Goal: Task Accomplishment & Management: Manage account settings

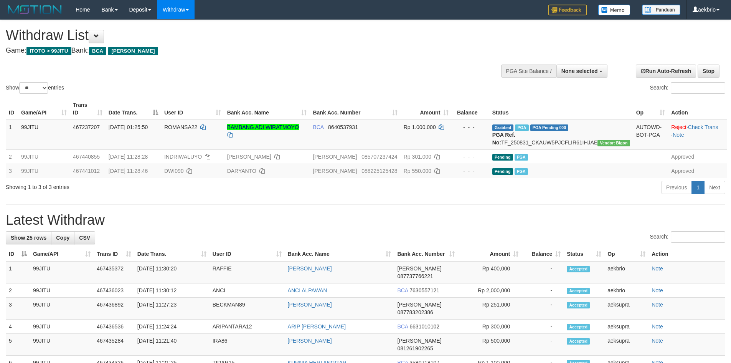
select select
select select "**"
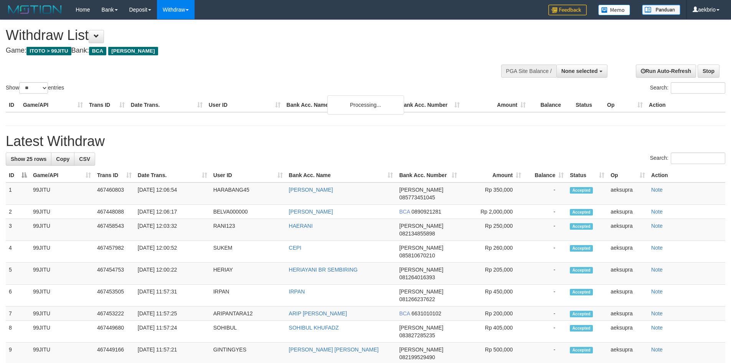
select select
select select "**"
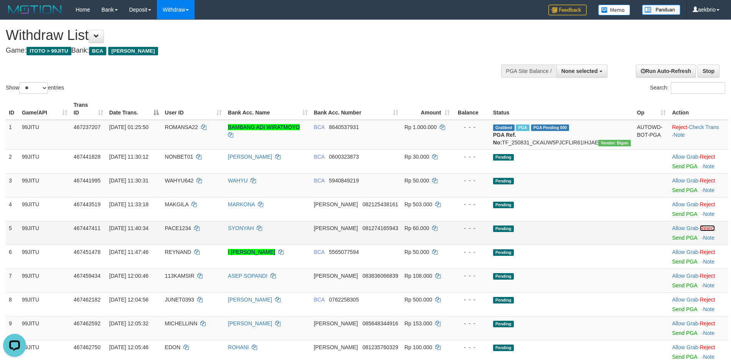
click at [706, 229] on link "Reject" at bounding box center [707, 228] width 15 height 6
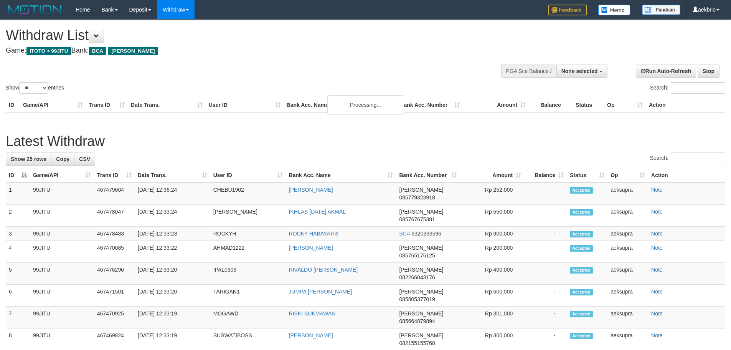
select select
select select "**"
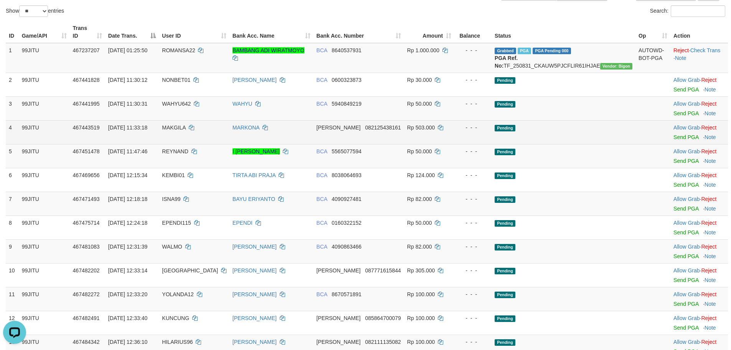
click at [185, 127] on span "MAKGILA" at bounding box center [173, 127] width 23 height 6
copy td "MAKGILA"
click at [673, 137] on link "Send PGA" at bounding box center [685, 137] width 25 height 6
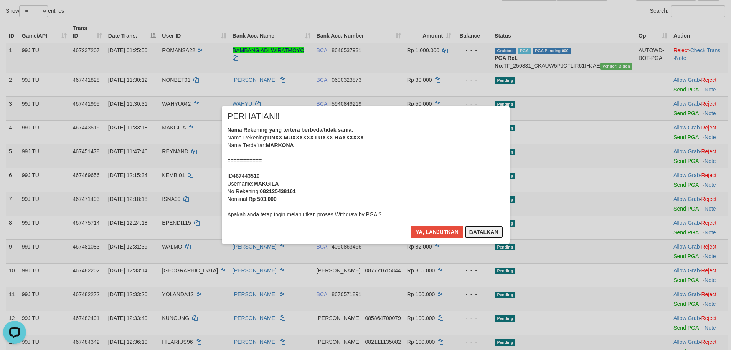
click at [490, 233] on button "Batalkan" at bounding box center [484, 232] width 38 height 12
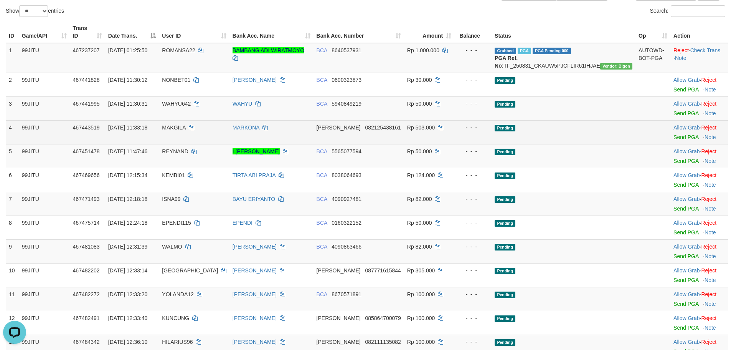
click at [714, 126] on td "Allow Grab · Reject Send PGA · Note" at bounding box center [699, 132] width 58 height 24
click at [714, 125] on td "Allow Grab · Reject Send PGA · Note" at bounding box center [699, 132] width 58 height 24
click at [710, 127] on link "Reject" at bounding box center [708, 127] width 15 height 6
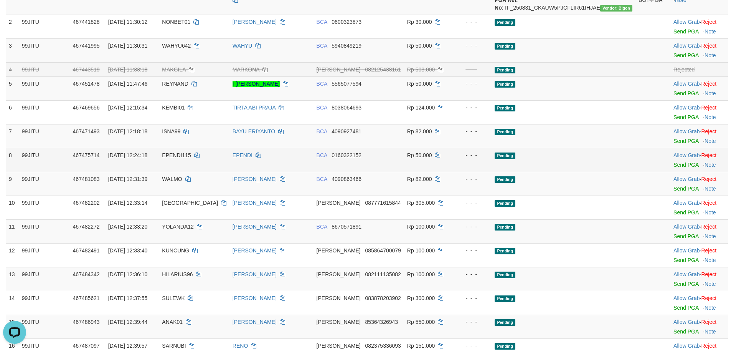
scroll to position [153, 0]
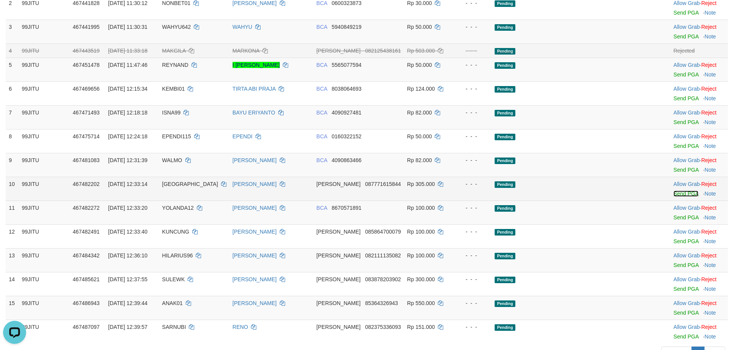
click at [673, 192] on link "Send PGA" at bounding box center [685, 193] width 25 height 6
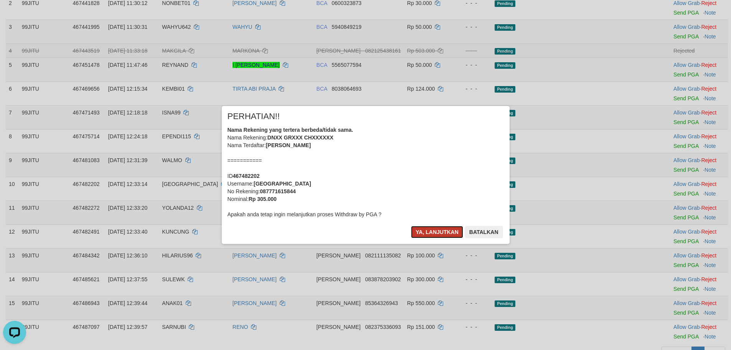
click at [426, 235] on button "Ya, lanjutkan" at bounding box center [437, 232] width 52 height 12
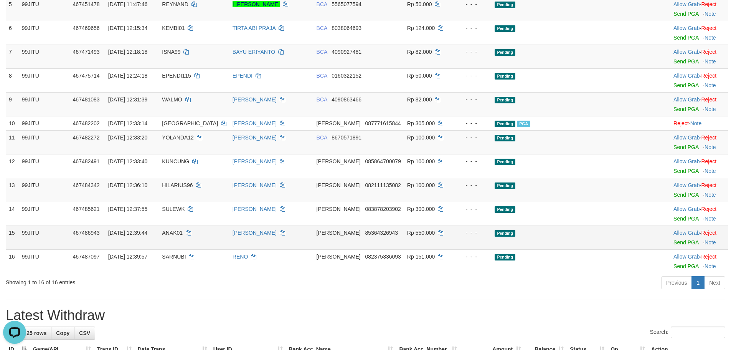
scroll to position [230, 0]
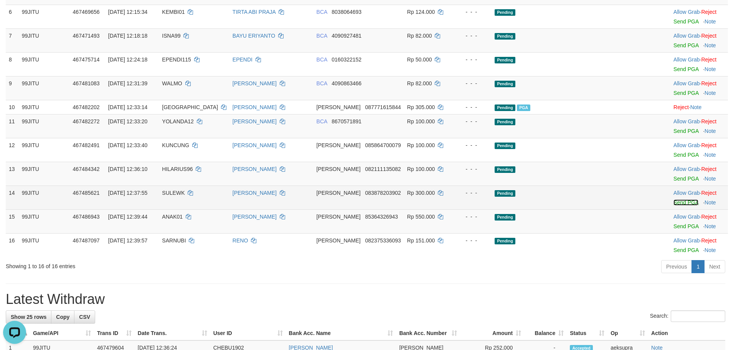
click at [673, 203] on link "Send PGA" at bounding box center [685, 202] width 25 height 6
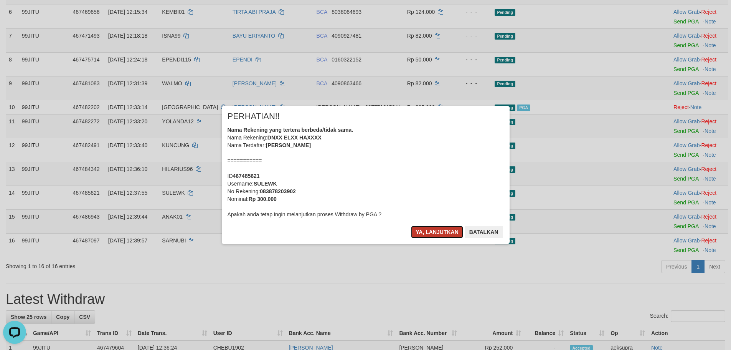
click at [440, 231] on button "Ya, lanjutkan" at bounding box center [437, 232] width 52 height 12
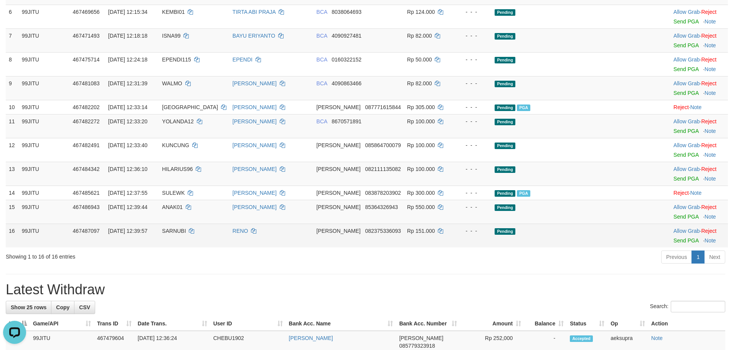
click at [670, 226] on td "Allow Grab · Reject Send PGA · Note" at bounding box center [699, 235] width 58 height 24
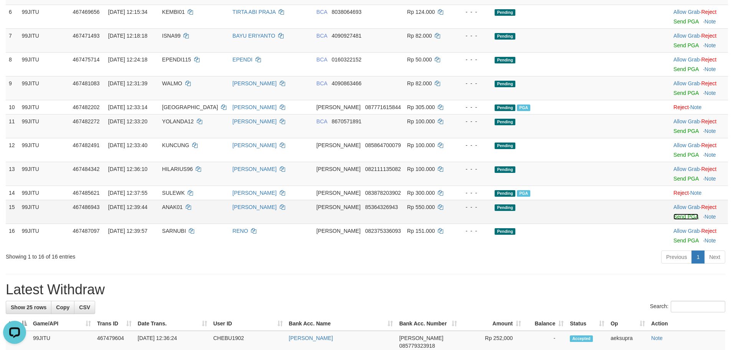
click at [673, 218] on link "Send PGA" at bounding box center [685, 216] width 25 height 6
click at [619, 211] on td "Pending" at bounding box center [563, 212] width 144 height 24
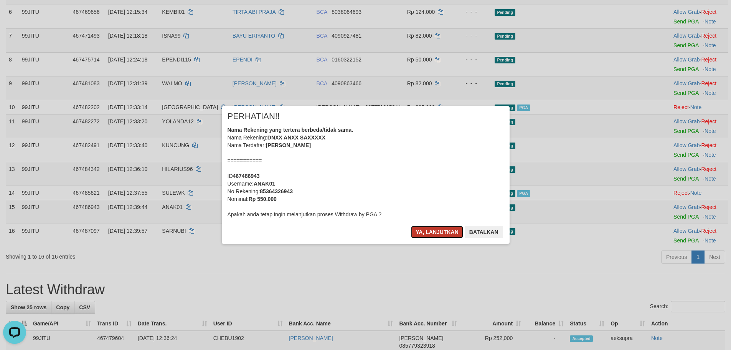
click at [419, 231] on button "Ya, lanjutkan" at bounding box center [437, 232] width 52 height 12
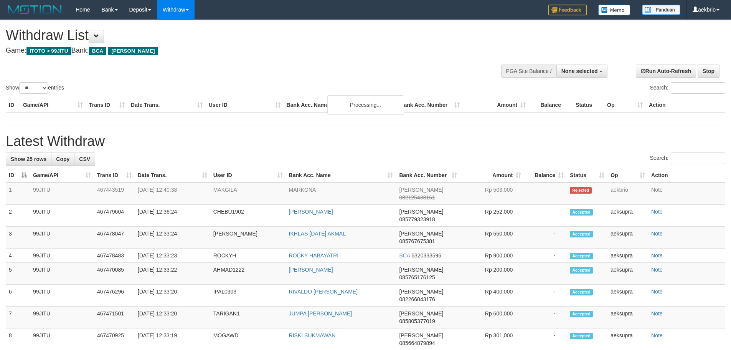
select select
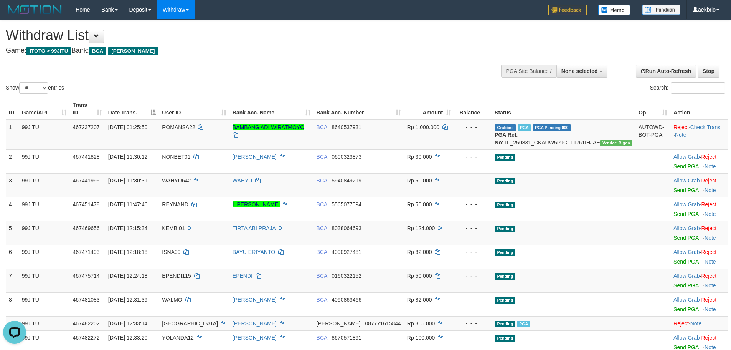
drag, startPoint x: 21, startPoint y: 78, endPoint x: 29, endPoint y: 87, distance: 12.0
click at [22, 79] on div "Show ** ** ** *** entries Search:" at bounding box center [365, 57] width 731 height 75
drag, startPoint x: 29, startPoint y: 87, endPoint x: 32, endPoint y: 93, distance: 6.7
click at [29, 87] on select "** ** ** ***" at bounding box center [33, 88] width 29 height 12
select select "***"
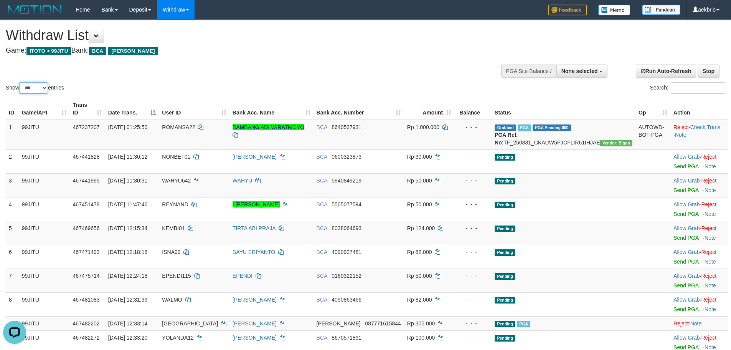
click at [20, 82] on select "** ** ** ***" at bounding box center [33, 88] width 29 height 12
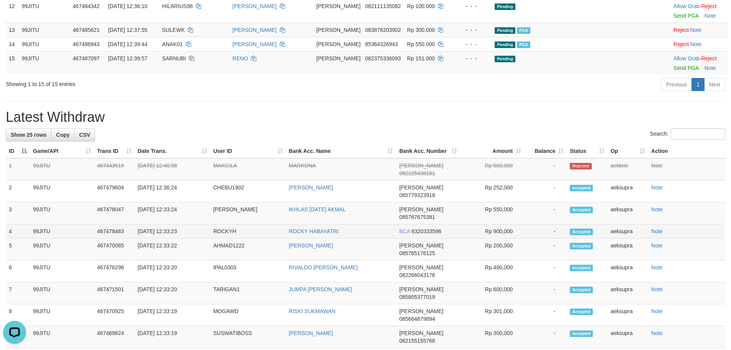
scroll to position [307, 0]
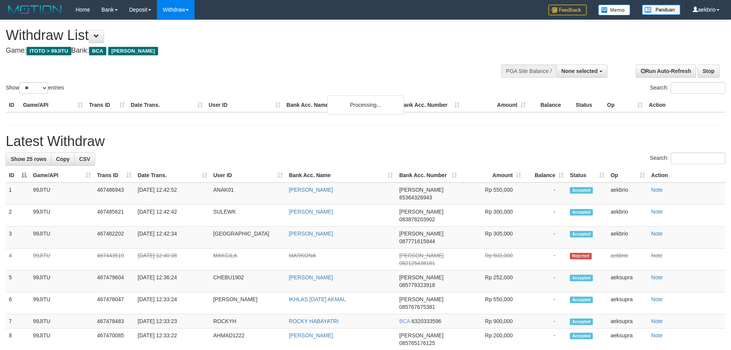
select select
select select "**"
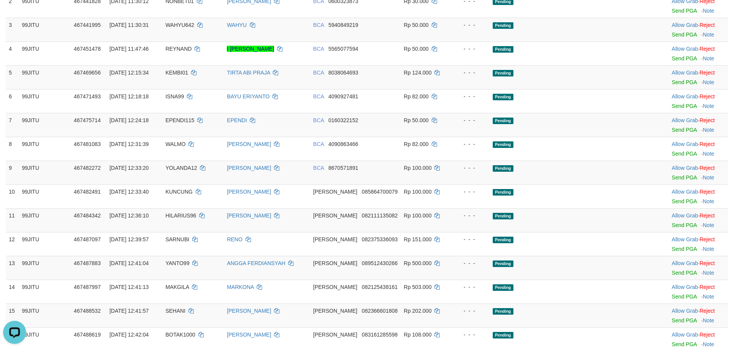
scroll to position [230, 0]
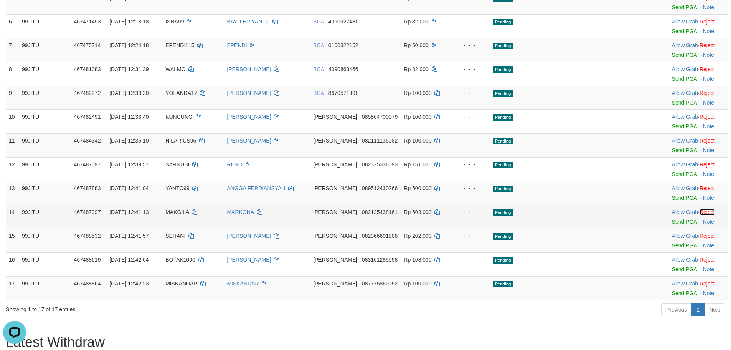
click at [712, 211] on link "Reject" at bounding box center [706, 212] width 15 height 6
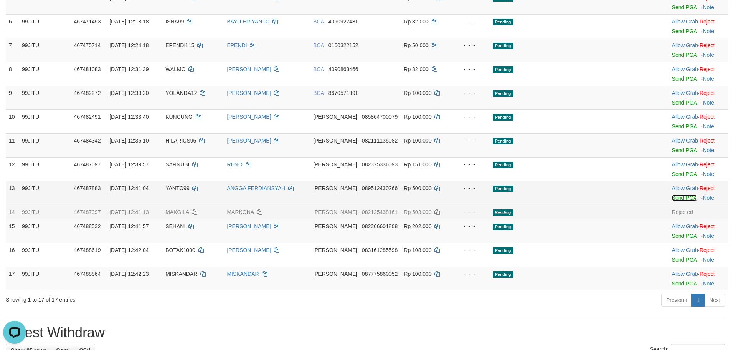
click at [676, 199] on link "Send PGA" at bounding box center [684, 198] width 25 height 6
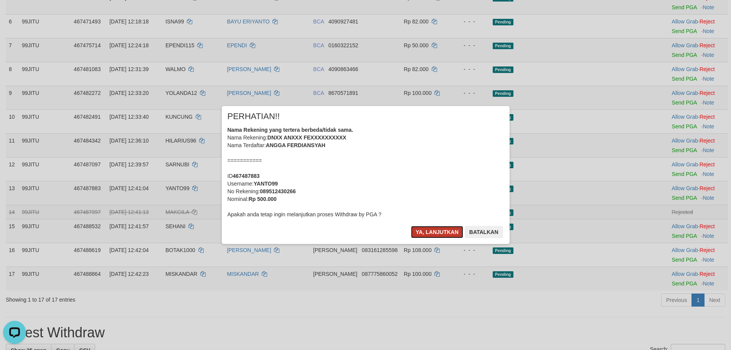
click at [429, 228] on button "Ya, lanjutkan" at bounding box center [437, 232] width 52 height 12
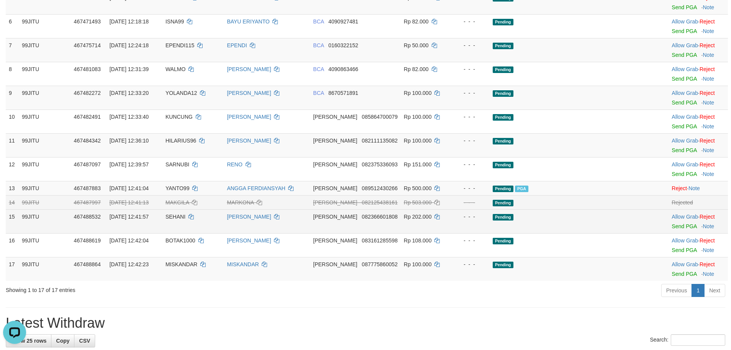
click at [185, 218] on span "SEHANI" at bounding box center [175, 216] width 20 height 6
copy td "SEHANI"
click at [185, 218] on span "SEHANI" at bounding box center [175, 216] width 20 height 6
drag, startPoint x: 414, startPoint y: 222, endPoint x: 464, endPoint y: 223, distance: 50.3
click at [460, 223] on tr "15 99JITU 467488532 31/08/2025 12:41:57 SEHANI SEHANI GULO DANA 082366601808 Rp…" at bounding box center [367, 221] width 722 height 24
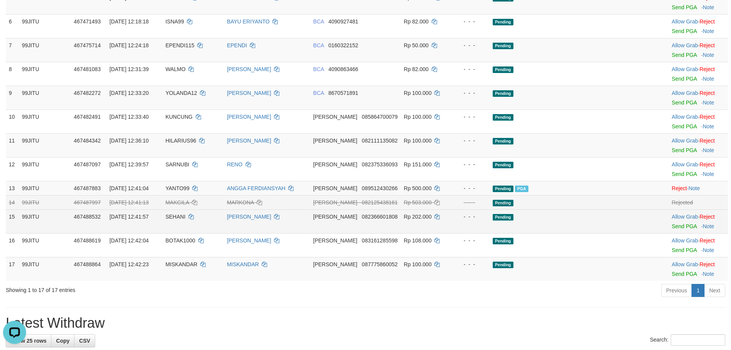
drag, startPoint x: 529, startPoint y: 221, endPoint x: 624, endPoint y: 220, distance: 94.4
click at [530, 221] on td "Pending" at bounding box center [562, 221] width 144 height 24
click at [669, 229] on td "Allow Grab · Reject Send PGA · Note" at bounding box center [698, 221] width 59 height 24
click at [672, 223] on link "Send PGA" at bounding box center [684, 226] width 25 height 6
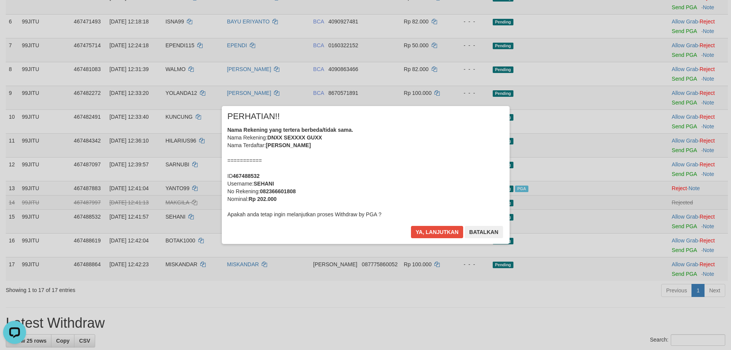
click at [504, 232] on div "× PERHATIAN!! Nama Rekening yang tertera berbeda/tidak sama. Nama Rekening: DNX…" at bounding box center [366, 174] width 288 height 137
click at [493, 232] on button "Batalkan" at bounding box center [484, 232] width 38 height 12
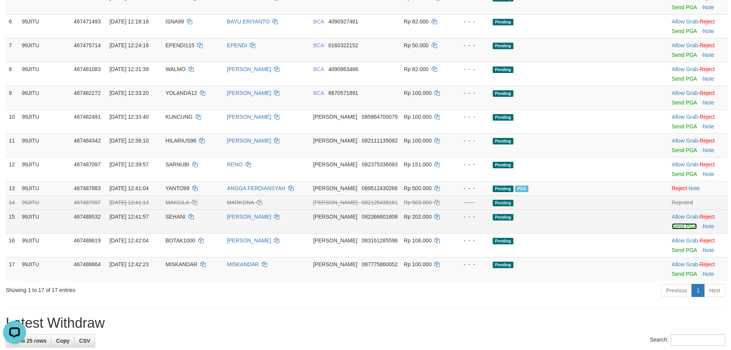
click at [672, 228] on link "Send PGA" at bounding box center [684, 226] width 25 height 6
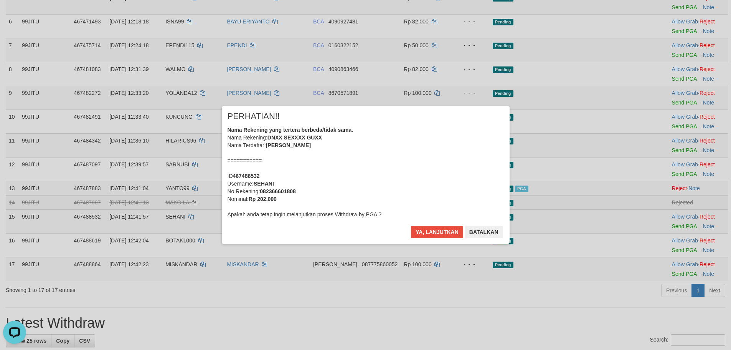
click at [423, 224] on div "× PERHATIAN!! Nama Rekening yang tertera berbeda/tidak sama. Nama Rekening: DNX…" at bounding box center [366, 174] width 288 height 137
click at [426, 230] on button "Ya, lanjutkan" at bounding box center [437, 232] width 52 height 12
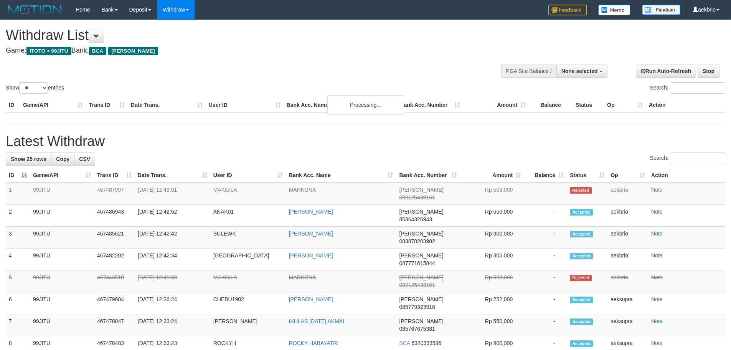
select select
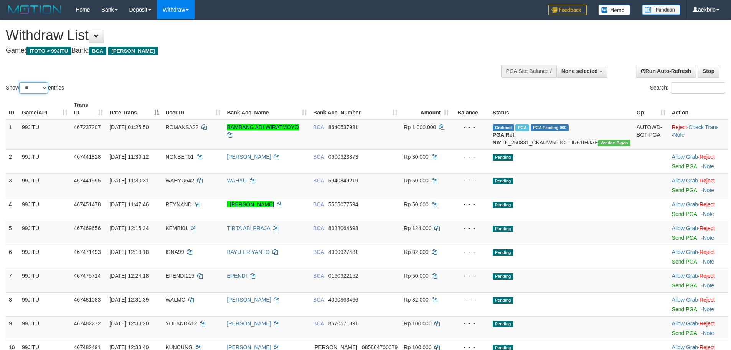
click at [30, 87] on select "** ** ** ***" at bounding box center [33, 88] width 29 height 12
select select "***"
click at [20, 82] on select "** ** ** ***" at bounding box center [33, 88] width 29 height 12
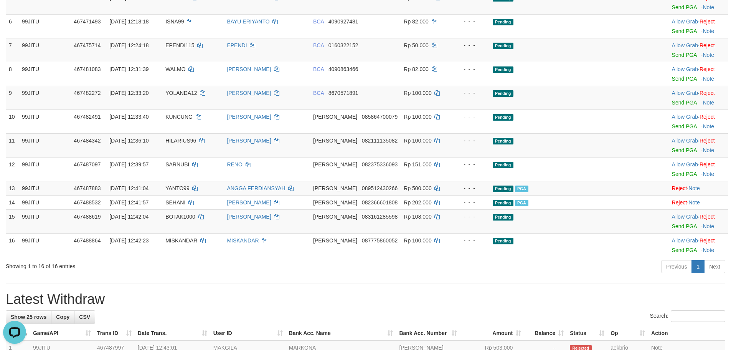
scroll to position [153, 0]
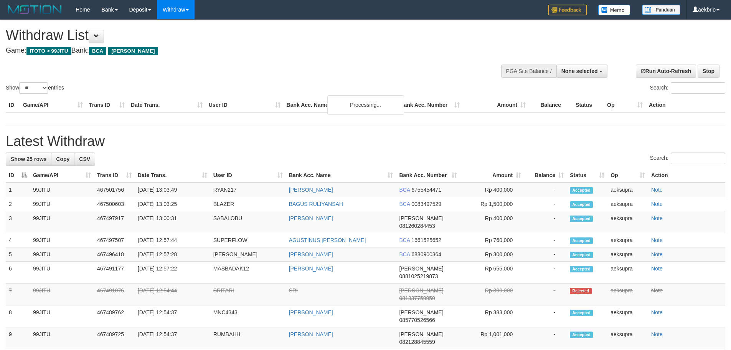
select select
select select "**"
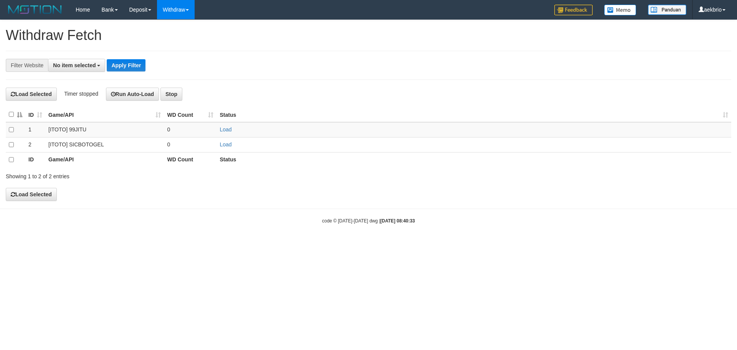
select select
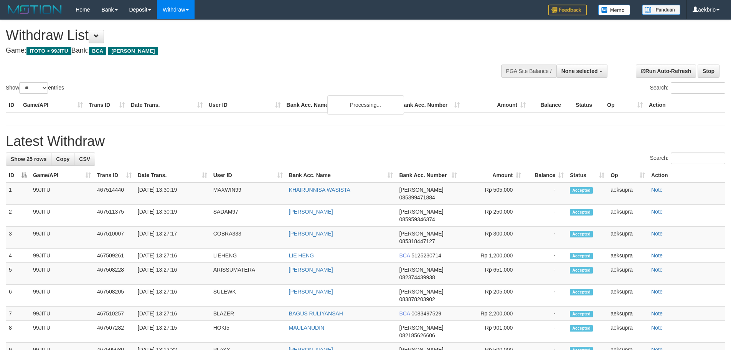
select select
select select "**"
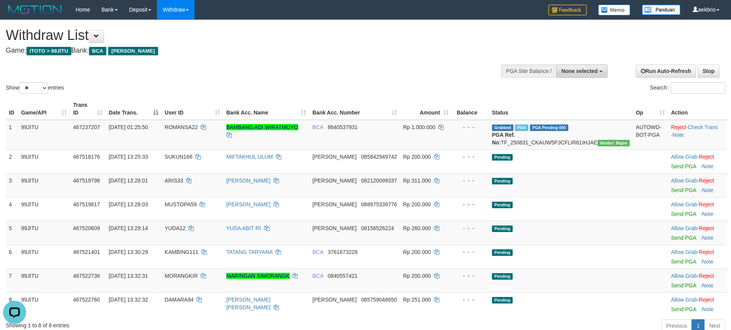
click at [571, 69] on span "None selected" at bounding box center [579, 71] width 36 height 6
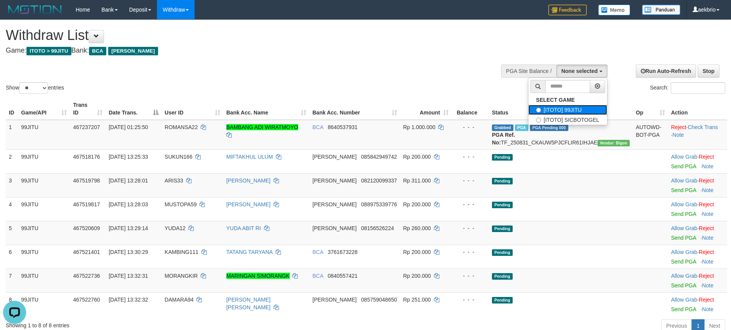
click at [574, 110] on label "[ITOTO] 99JITU" at bounding box center [567, 110] width 79 height 10
select select "***"
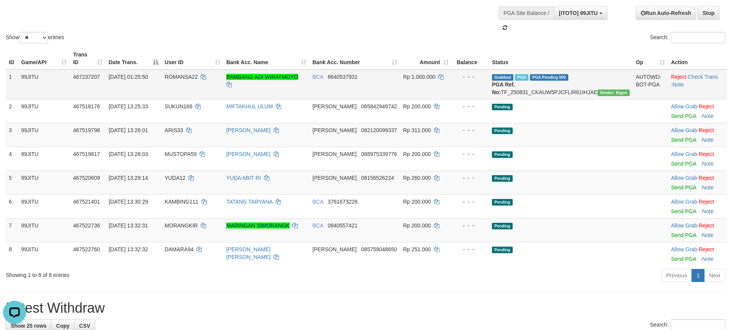
scroll to position [77, 0]
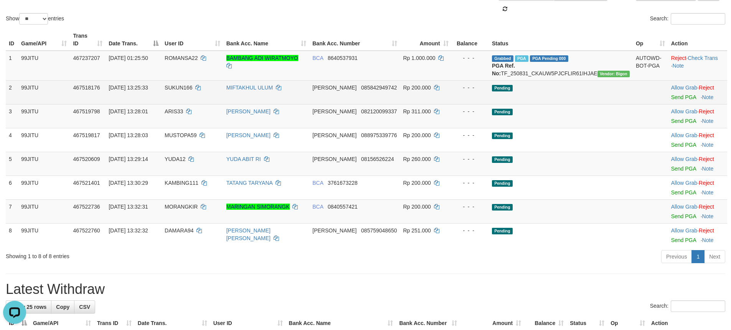
click at [188, 82] on td "SUKUN166" at bounding box center [193, 92] width 62 height 24
copy td "SUKUN166"
click at [192, 90] on span "SUKUN166" at bounding box center [179, 87] width 28 height 6
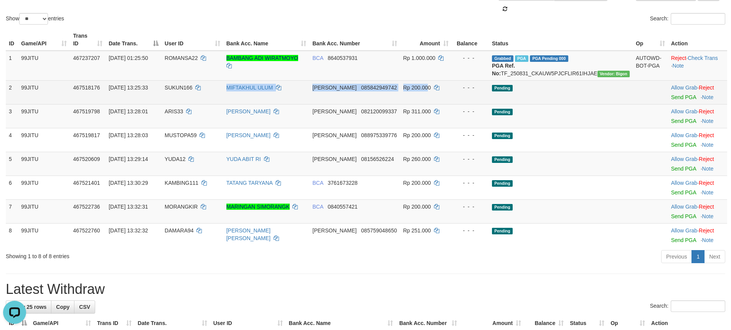
drag, startPoint x: 388, startPoint y: 96, endPoint x: 561, endPoint y: 96, distance: 173.0
click at [483, 96] on tr "2 99JITU 467518176 31/08/2025 13:25:33 SUKUN166 MIFTAKHUL ULUM DANA 08584294974…" at bounding box center [366, 92] width 721 height 24
click at [675, 95] on link "Send PGA" at bounding box center [683, 97] width 25 height 6
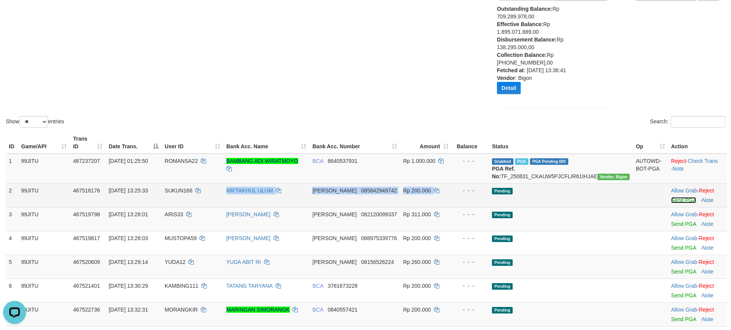
scroll to position [180, 0]
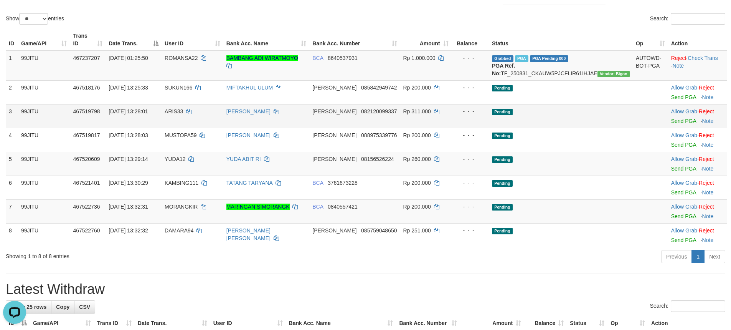
click at [183, 110] on span "ARIS33" at bounding box center [174, 111] width 18 height 6
copy td "ARIS33"
click at [183, 110] on span "ARIS33" at bounding box center [174, 111] width 18 height 6
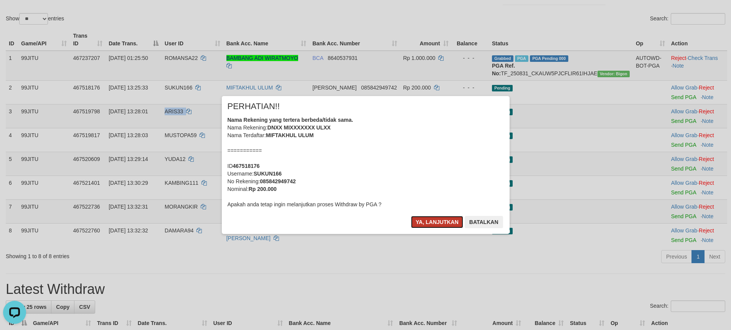
click at [427, 226] on button "Ya, lanjutkan" at bounding box center [437, 222] width 52 height 12
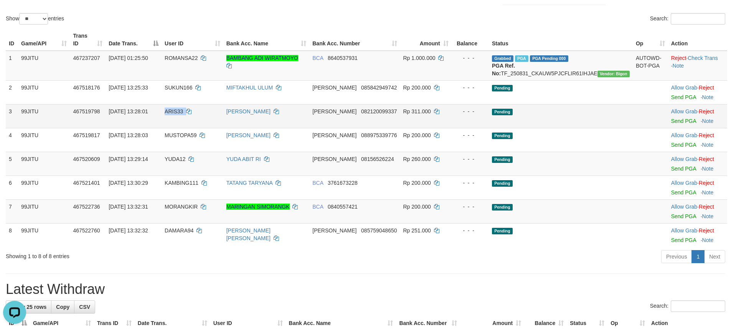
click at [183, 109] on td "ARIS33" at bounding box center [193, 116] width 62 height 24
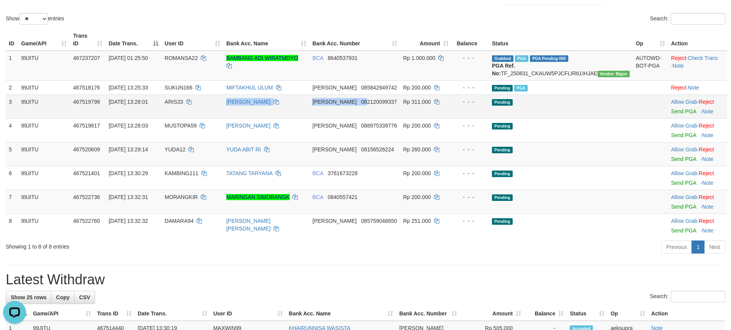
drag, startPoint x: 247, startPoint y: 104, endPoint x: 544, endPoint y: 107, distance: 296.6
click at [495, 107] on tr "3 99JITU 467519798 31/08/2025 13:28:01 ARIS33 ASEP YULIANA DANA 082120099337 Rp…" at bounding box center [366, 106] width 721 height 24
click at [680, 114] on link "Send PGA" at bounding box center [683, 111] width 25 height 6
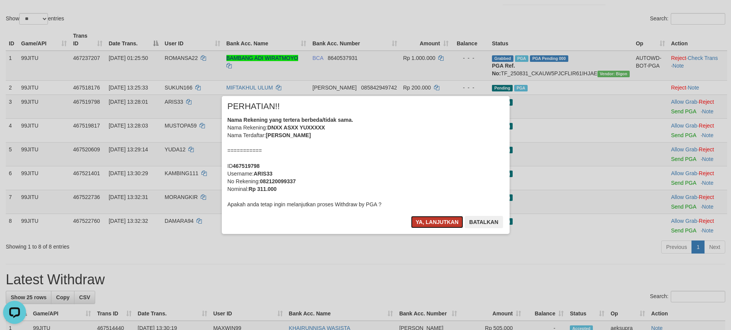
click at [423, 218] on button "Ya, lanjutkan" at bounding box center [437, 222] width 52 height 12
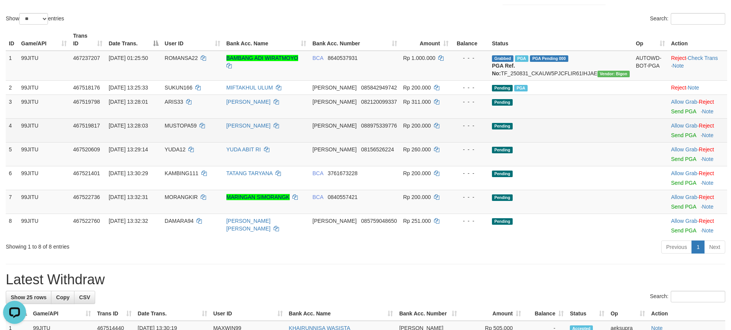
click at [201, 122] on td "MUSTOPA59" at bounding box center [193, 130] width 62 height 24
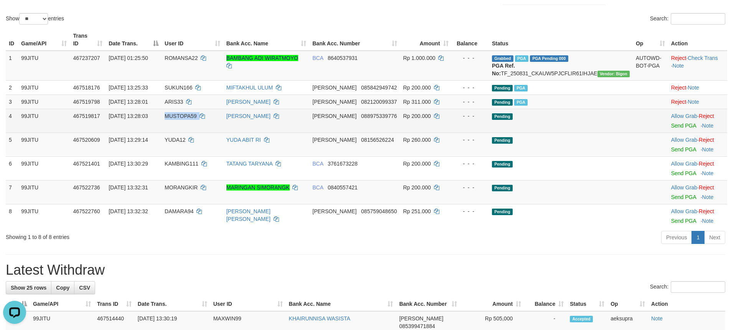
click at [201, 122] on td "MUSTOPA59" at bounding box center [193, 121] width 62 height 24
copy td "MUSTOPA59"
drag, startPoint x: 252, startPoint y: 124, endPoint x: 530, endPoint y: 127, distance: 278.2
click at [530, 127] on tr "4 99JITU 467519817 31/08/2025 13:28:03 MUSTOPA59 SADIK MUALI DANA 088975339776 …" at bounding box center [366, 121] width 721 height 24
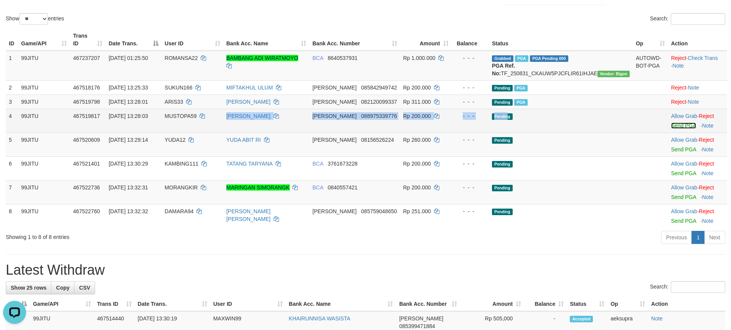
click at [673, 126] on link "Send PGA" at bounding box center [683, 125] width 25 height 6
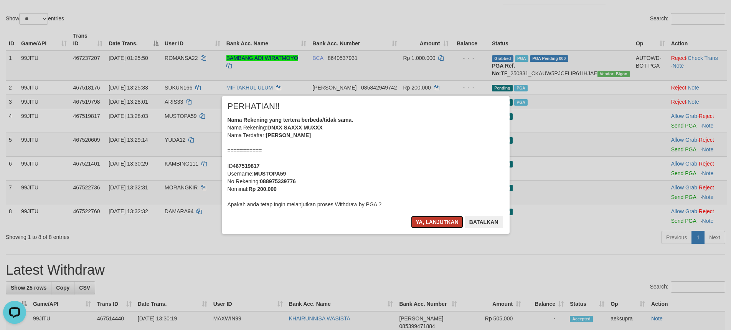
click at [420, 224] on button "Ya, lanjutkan" at bounding box center [437, 222] width 52 height 12
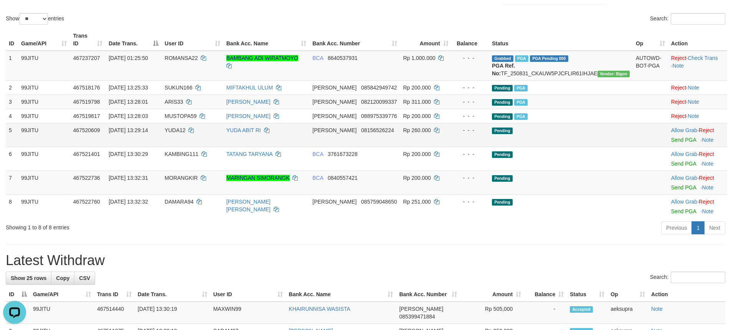
click at [194, 136] on td "YUDA12" at bounding box center [193, 135] width 62 height 24
click at [185, 130] on span "YUDA12" at bounding box center [175, 130] width 21 height 6
copy td "YUDA12"
click at [185, 130] on span "YUDA12" at bounding box center [175, 130] width 21 height 6
drag, startPoint x: 246, startPoint y: 135, endPoint x: 504, endPoint y: 141, distance: 257.9
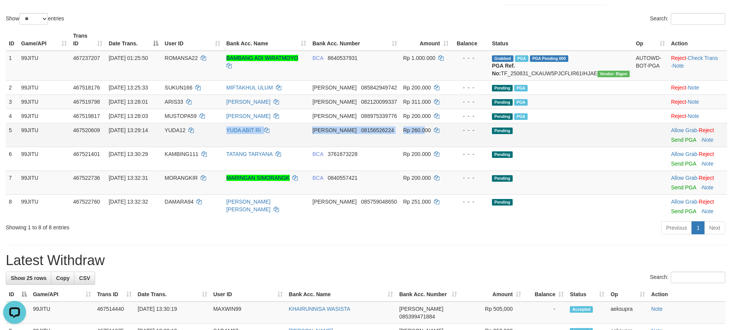
click at [458, 137] on tr "5 99JITU 467520609 31/08/2025 13:29:14 YUDA12 YUDA ABIT RI DANA 08156526224 Rp …" at bounding box center [366, 135] width 721 height 24
drag, startPoint x: 572, startPoint y: 137, endPoint x: 633, endPoint y: 139, distance: 60.6
click at [575, 137] on td "Pending" at bounding box center [561, 135] width 144 height 24
click at [671, 139] on link "Send PGA" at bounding box center [683, 140] width 25 height 6
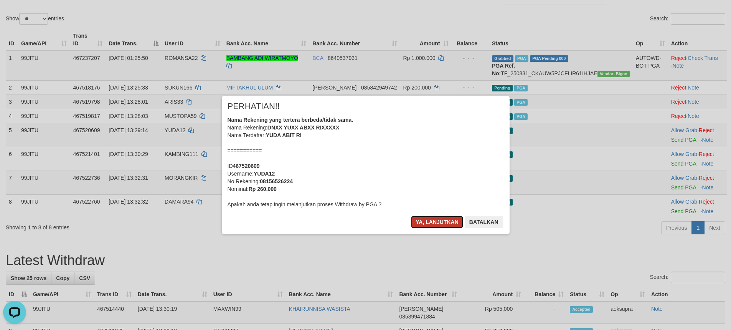
click at [434, 219] on button "Ya, lanjutkan" at bounding box center [437, 222] width 52 height 12
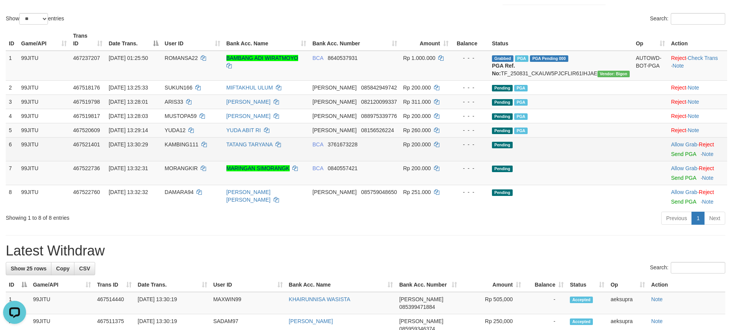
click at [196, 150] on td "KAMBING111" at bounding box center [193, 149] width 62 height 24
copy td "KAMBING111"
drag, startPoint x: 253, startPoint y: 150, endPoint x: 473, endPoint y: 150, distance: 219.5
click at [464, 150] on tr "6 99JITU 467521401 31/08/2025 13:30:29 KAMBING111 TATANG TARYANA BCA 3761673228…" at bounding box center [366, 149] width 721 height 24
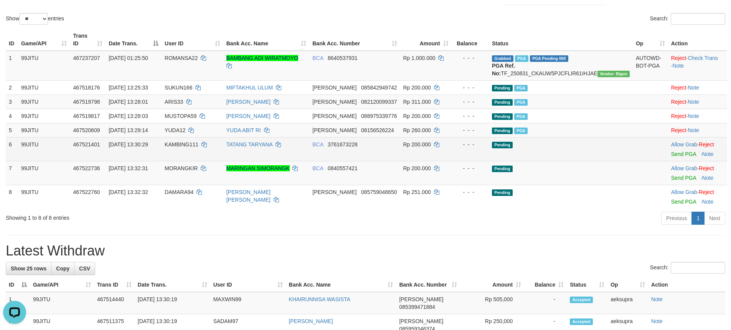
drag, startPoint x: 581, startPoint y: 157, endPoint x: 652, endPoint y: 158, distance: 71.0
click at [585, 157] on td "Pending" at bounding box center [561, 149] width 144 height 24
click at [671, 155] on link "Send PGA" at bounding box center [683, 154] width 25 height 6
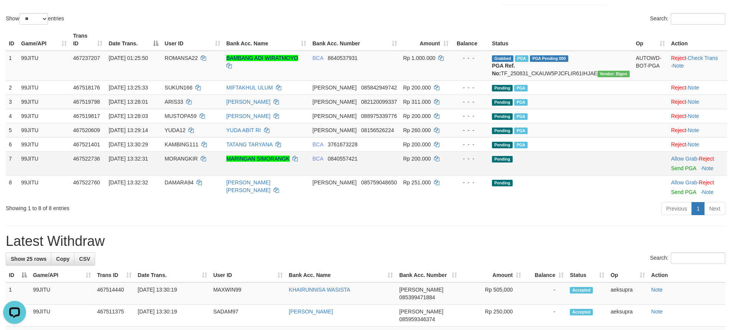
click at [198, 161] on span "MORANGKIR" at bounding box center [181, 158] width 33 height 6
copy td "MORANGKIR"
drag, startPoint x: 347, startPoint y: 162, endPoint x: 524, endPoint y: 167, distance: 177.4
click at [471, 163] on tr "7 99JITU 467522736 31/08/2025 13:32:31 MORANGKIR MARINGAN SIMORANGK BCA 0840557…" at bounding box center [366, 163] width 721 height 24
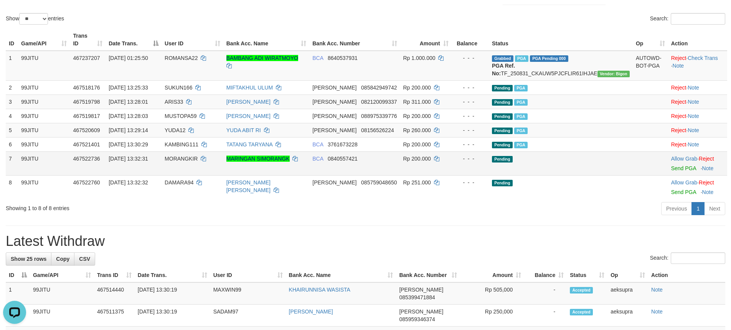
click at [571, 167] on td "Pending" at bounding box center [561, 163] width 144 height 24
click at [675, 170] on link "Send PGA" at bounding box center [683, 168] width 25 height 6
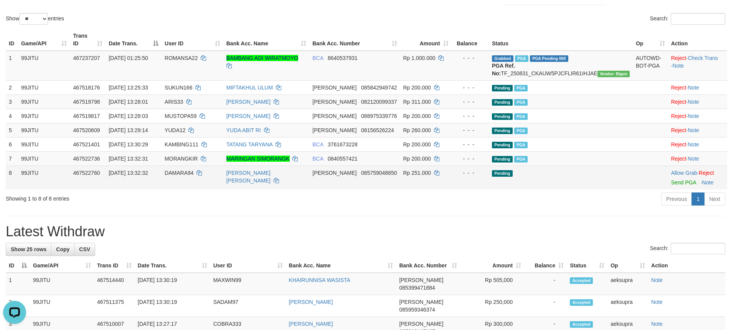
click at [190, 177] on td "DAMARA94" at bounding box center [193, 177] width 62 height 24
copy td "DAMARA94"
click at [190, 177] on td "DAMARA94" at bounding box center [193, 177] width 62 height 24
click at [671, 182] on link "Send PGA" at bounding box center [683, 182] width 25 height 6
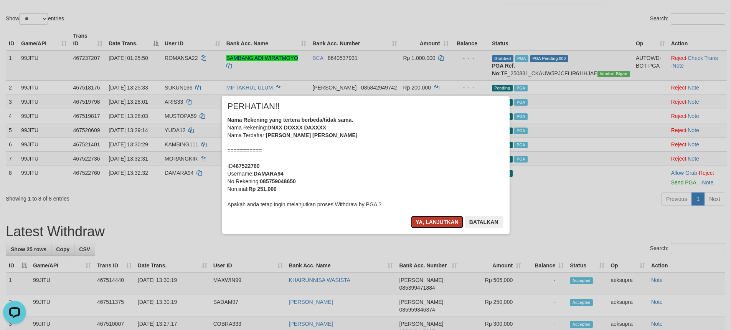
click at [422, 224] on button "Ya, lanjutkan" at bounding box center [437, 222] width 52 height 12
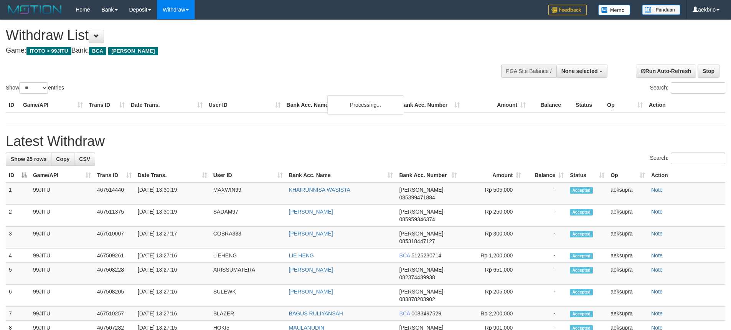
select select
select select "**"
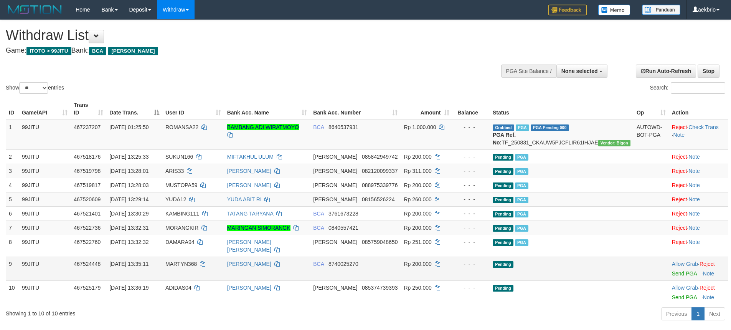
click at [197, 261] on span "MARTYN368" at bounding box center [180, 264] width 31 height 6
copy td "MARTYN368"
click at [197, 261] on span "MARTYN368" at bounding box center [180, 264] width 31 height 6
drag, startPoint x: 249, startPoint y: 255, endPoint x: 528, endPoint y: 269, distance: 278.5
click at [480, 263] on tr "9 99JITU 467524448 31/08/2025 13:35:11 MARTYN368 AHMAD MATIN BCA 8740025270 Rp …" at bounding box center [367, 268] width 722 height 24
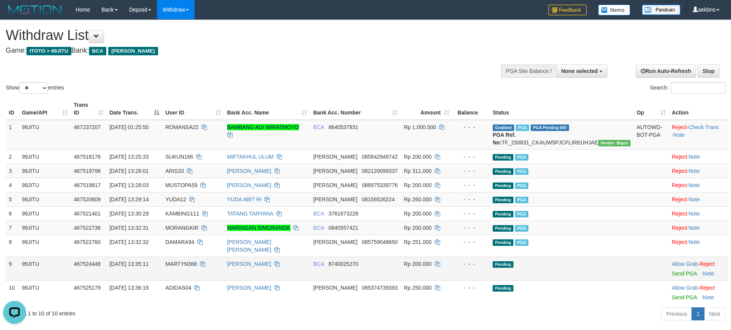
click at [568, 270] on td "Pending" at bounding box center [562, 268] width 144 height 24
click at [678, 270] on link "Send PGA" at bounding box center [684, 273] width 25 height 6
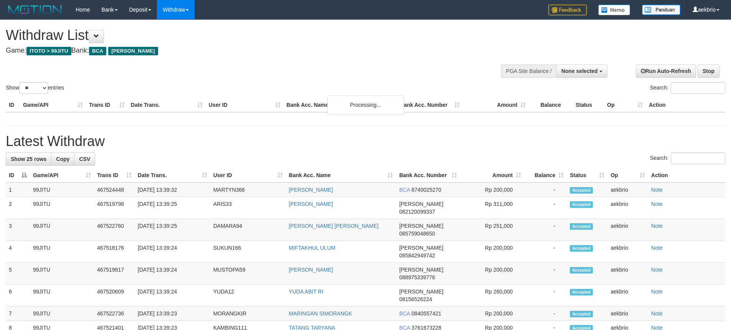
select select
select select "**"
select select
select select "**"
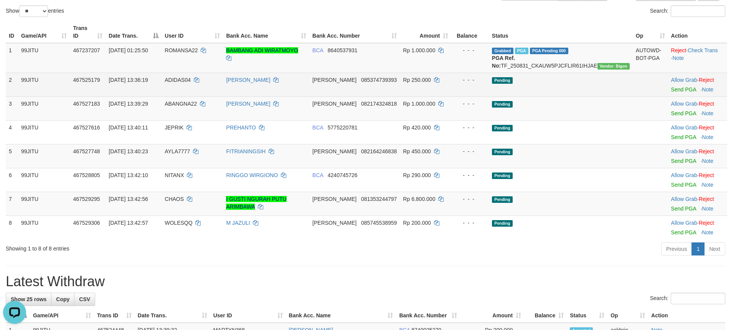
click at [199, 83] on td "ADIDAS04" at bounding box center [192, 85] width 61 height 24
copy td "ADIDAS04"
drag, startPoint x: 322, startPoint y: 87, endPoint x: 553, endPoint y: 88, distance: 231.0
click at [537, 87] on tr "2 99JITU 467525179 [DATE] 13:36:19 ADIDAS04 ALFIAN [PERSON_NAME] 085374739393 R…" at bounding box center [366, 85] width 721 height 24
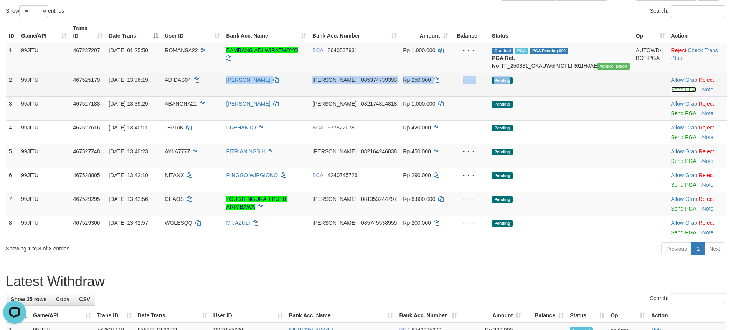
click at [671, 90] on link "Send PGA" at bounding box center [683, 89] width 25 height 6
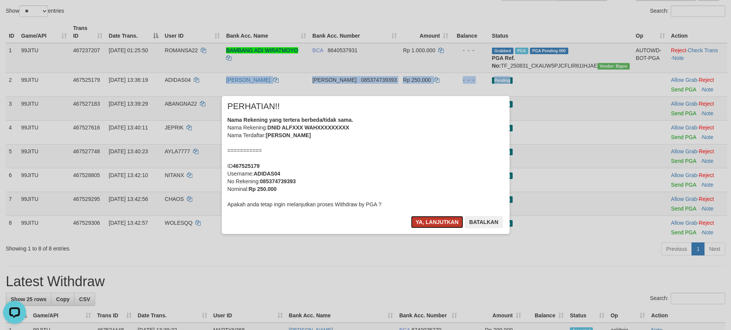
click at [432, 219] on button "Ya, lanjutkan" at bounding box center [437, 222] width 52 height 12
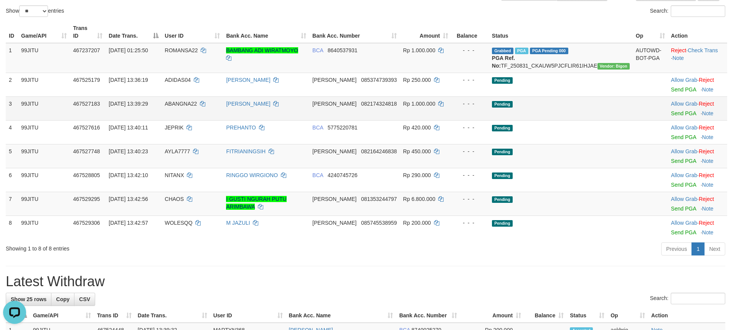
click at [195, 101] on span "ABANGNA22" at bounding box center [181, 104] width 32 height 6
click at [195, 101] on td "ABANGNA22" at bounding box center [192, 108] width 61 height 24
copy td "ABANGNA22"
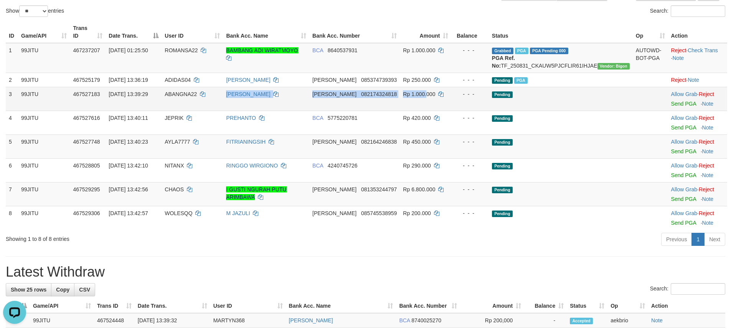
drag, startPoint x: 418, startPoint y: 100, endPoint x: 506, endPoint y: 100, distance: 87.9
click at [467, 100] on tr "3 99JITU 467527183 31/08/2025 13:39:29 ABANGNA22 DANA DANA 082174324818 Rp 1.00…" at bounding box center [366, 99] width 721 height 24
click at [671, 102] on link "Send PGA" at bounding box center [683, 104] width 25 height 6
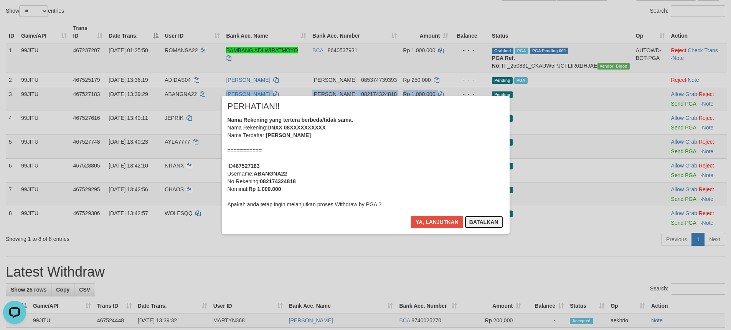
click at [485, 218] on button "Batalkan" at bounding box center [484, 222] width 38 height 12
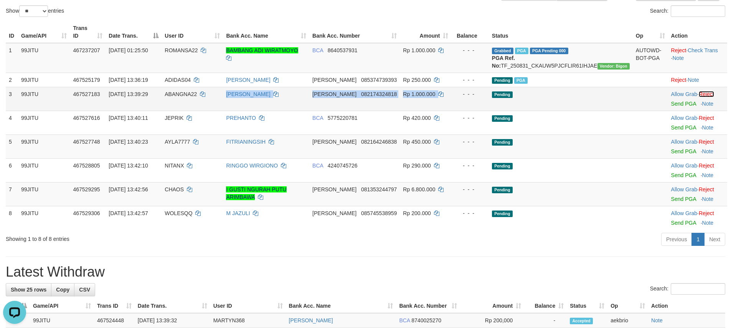
click at [708, 94] on link "Reject" at bounding box center [706, 94] width 15 height 6
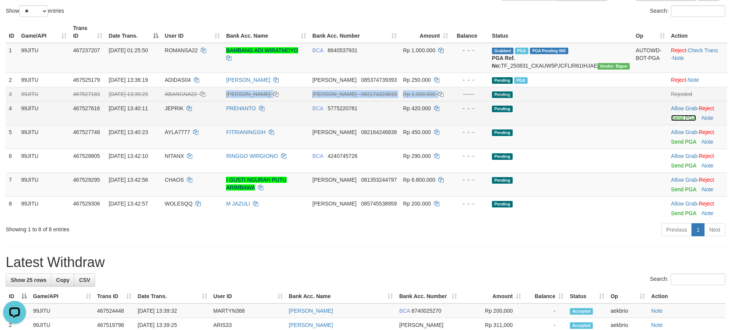
click at [673, 117] on link "Send PGA" at bounding box center [683, 118] width 25 height 6
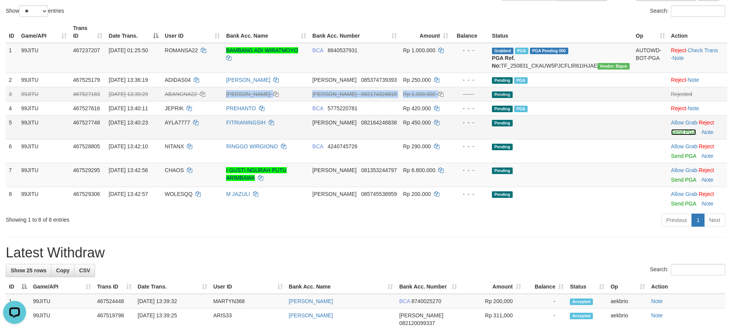
click at [671, 132] on link "Send PGA" at bounding box center [683, 132] width 25 height 6
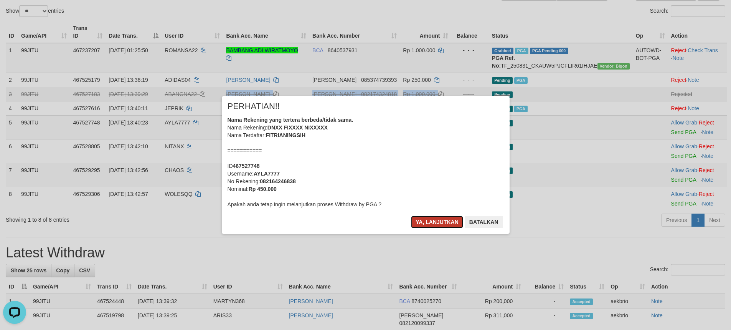
click at [425, 219] on button "Ya, lanjutkan" at bounding box center [437, 222] width 52 height 12
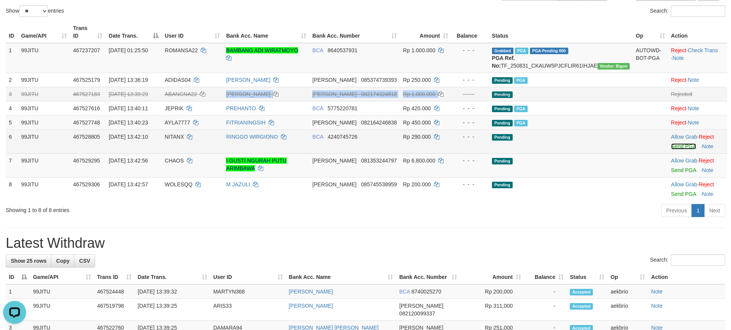
click at [671, 146] on link "Send PGA" at bounding box center [683, 146] width 25 height 6
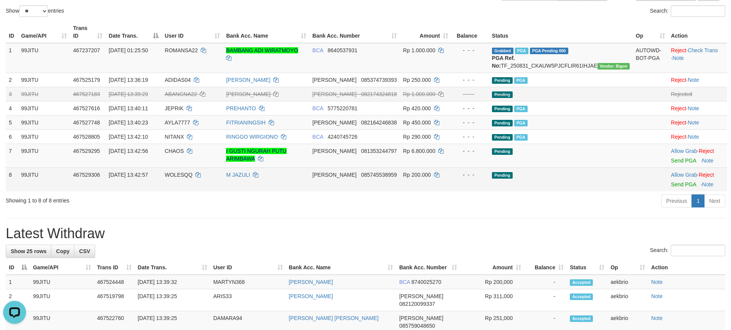
click at [192, 172] on span "WOLESQQ" at bounding box center [179, 175] width 28 height 6
copy td "WOLESQQ"
drag, startPoint x: 246, startPoint y: 179, endPoint x: 530, endPoint y: 183, distance: 283.6
click at [454, 180] on tr "8 99JITU 467529306 31/08/2025 13:42:57 WOLESQQ M JAZULI DANA 085745538959 Rp 20…" at bounding box center [366, 179] width 721 height 24
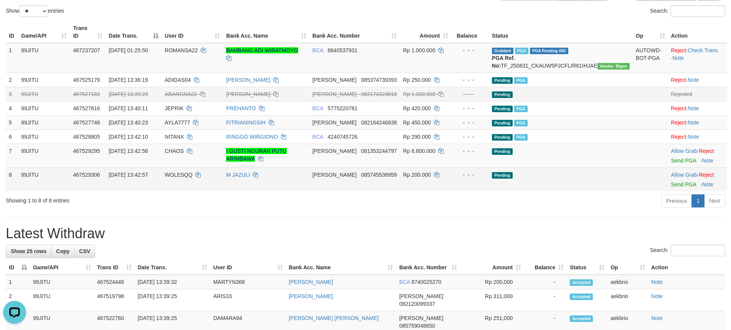
drag, startPoint x: 566, startPoint y: 184, endPoint x: 622, endPoint y: 184, distance: 56.0
click at [572, 184] on td "Pending" at bounding box center [561, 179] width 144 height 24
click at [668, 187] on td "Allow Grab · Reject Send PGA · Note" at bounding box center [697, 179] width 59 height 24
click at [672, 183] on link "Send PGA" at bounding box center [683, 184] width 25 height 6
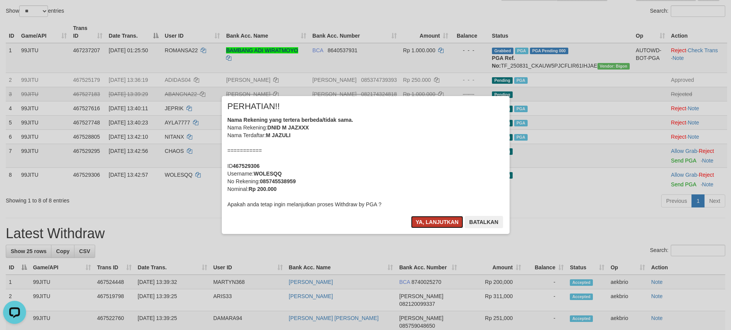
click at [415, 219] on button "Ya, lanjutkan" at bounding box center [437, 222] width 52 height 12
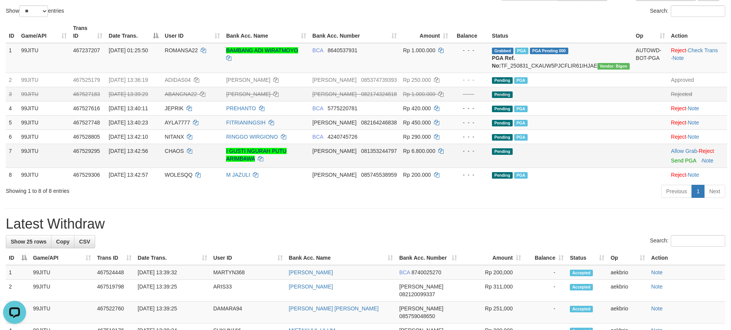
click at [184, 149] on span "CHAOS" at bounding box center [174, 151] width 19 height 6
copy td "CHAOS"
click at [184, 149] on span "CHAOS" at bounding box center [174, 151] width 19 height 6
drag, startPoint x: 307, startPoint y: 165, endPoint x: 490, endPoint y: 160, distance: 183.5
click at [469, 160] on tr "7 99JITU 467529295 31/08/2025 13:42:56 CHAOS I GUSTI NGURAH PUTU ARIMBAWA DANA …" at bounding box center [366, 155] width 721 height 24
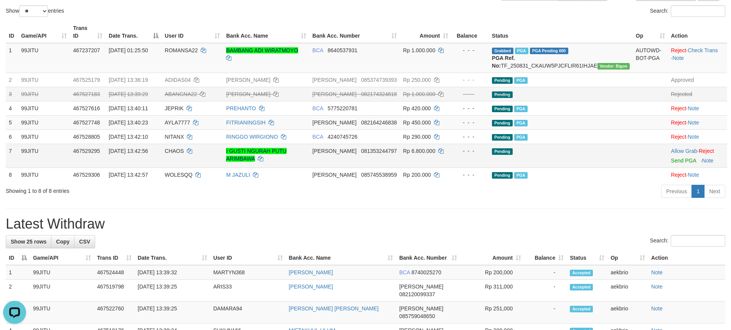
drag, startPoint x: 572, startPoint y: 159, endPoint x: 580, endPoint y: 159, distance: 8.1
click at [574, 159] on td "Pending" at bounding box center [561, 155] width 144 height 24
click at [671, 163] on link "Send PGA" at bounding box center [683, 160] width 25 height 6
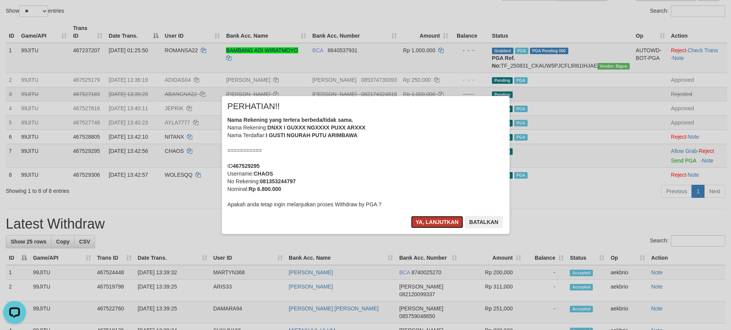
click at [420, 216] on button "Ya, lanjutkan" at bounding box center [437, 222] width 52 height 12
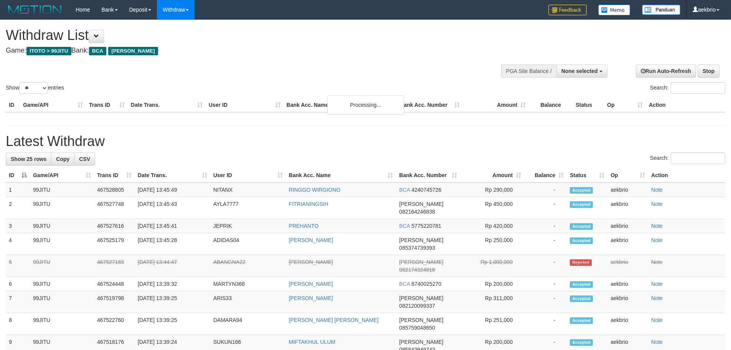
select select
select select "**"
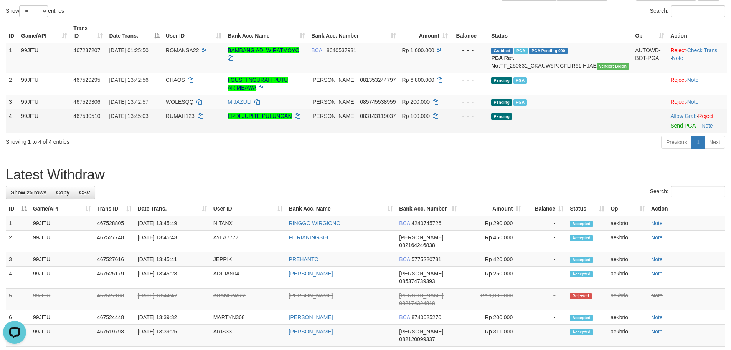
click at [195, 118] on span "RUMAH123" at bounding box center [180, 116] width 29 height 6
copy span "RUMAH123"
click at [711, 115] on link "Reject" at bounding box center [705, 116] width 15 height 6
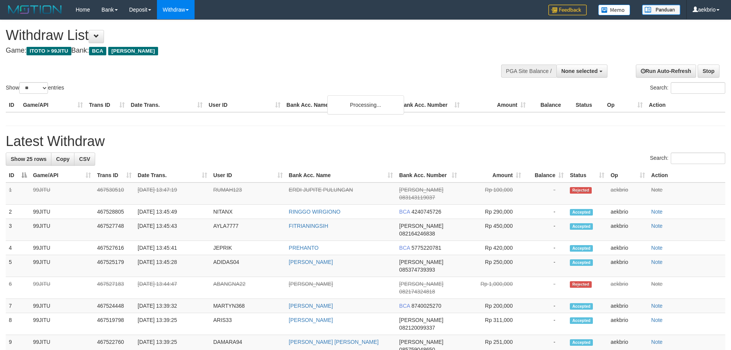
select select
select select "**"
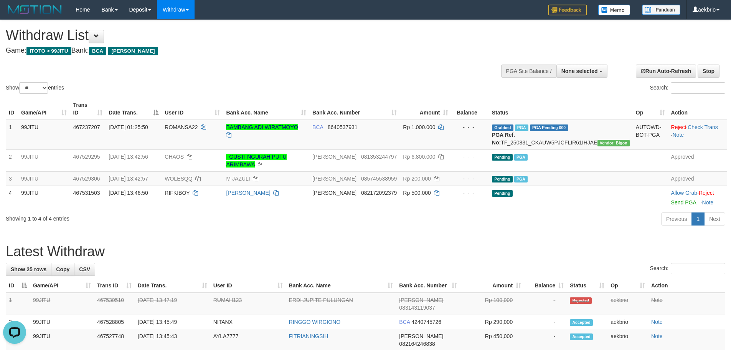
click at [529, 225] on div "Previous 1 Next" at bounding box center [517, 219] width 415 height 16
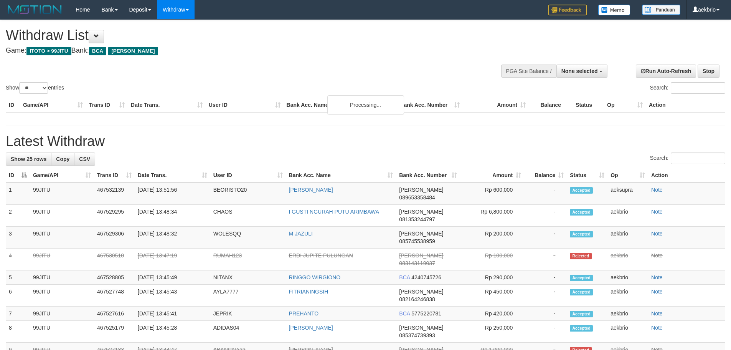
select select
select select "**"
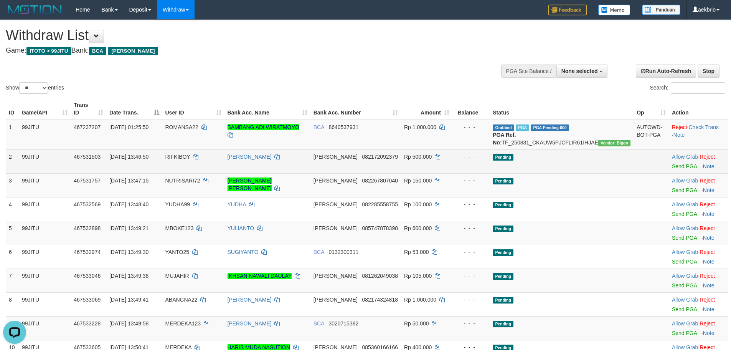
click at [198, 160] on td "RIFKIBOY" at bounding box center [193, 161] width 62 height 24
copy td "RIFKIBOY"
click at [198, 160] on td "RIFKIBOY" at bounding box center [193, 161] width 62 height 24
drag, startPoint x: 247, startPoint y: 165, endPoint x: 537, endPoint y: 165, distance: 289.7
click at [524, 163] on tr "2 99JITU 467531503 [DATE] 13:46:50 [PERSON_NAME] 082172092379 Rp 500.000 - - - …" at bounding box center [367, 161] width 722 height 24
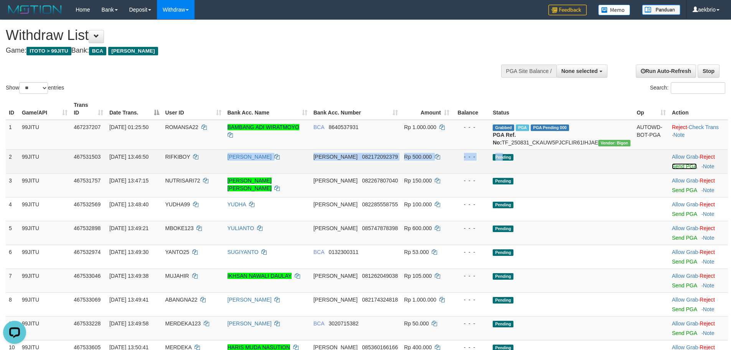
click at [676, 167] on link "Send PGA" at bounding box center [684, 166] width 25 height 6
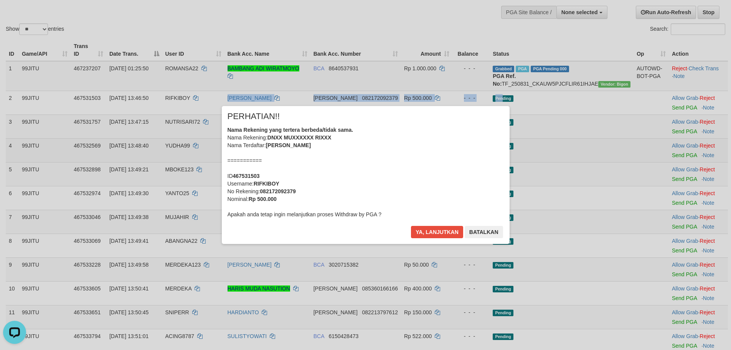
scroll to position [77, 0]
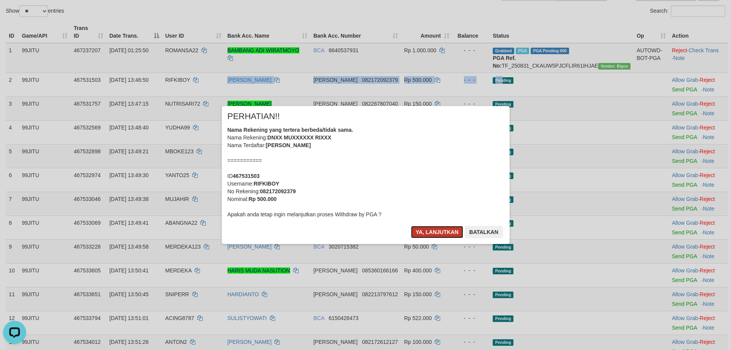
click at [426, 231] on button "Ya, lanjutkan" at bounding box center [437, 232] width 52 height 12
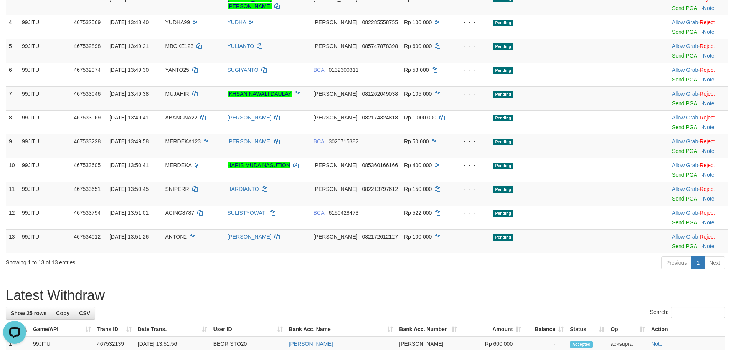
scroll to position [153, 0]
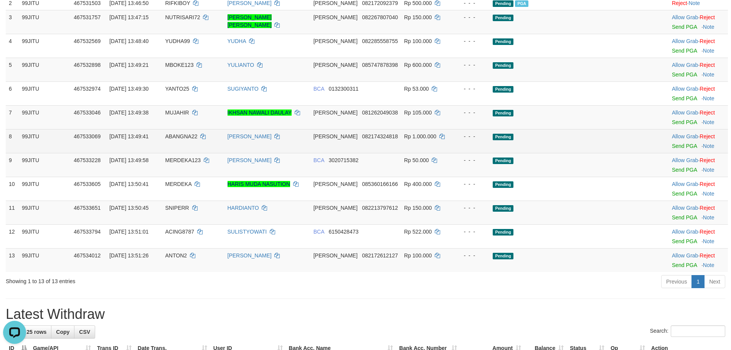
click at [197, 139] on span "ABANGNA22" at bounding box center [181, 136] width 32 height 6
copy td "ABANGNA22"
click at [197, 139] on span "ABANGNA22" at bounding box center [181, 136] width 32 height 6
drag, startPoint x: 258, startPoint y: 142, endPoint x: 513, endPoint y: 144, distance: 255.2
click at [503, 144] on tr "8 99JITU 467533069 [DATE] 13:49:41 ABANGNA22 [PERSON_NAME] 082174324818 Rp 1.00…" at bounding box center [367, 141] width 722 height 24
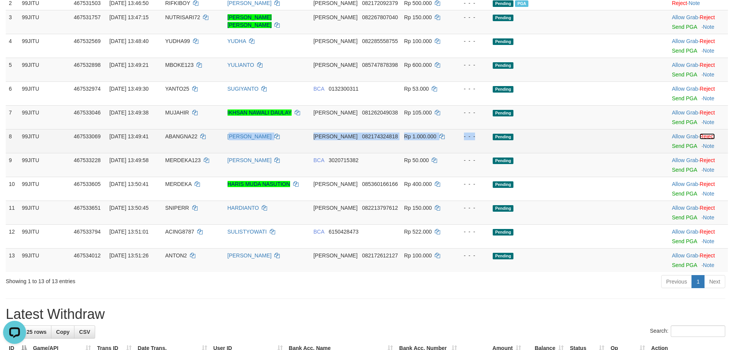
click at [708, 138] on link "Reject" at bounding box center [706, 136] width 15 height 6
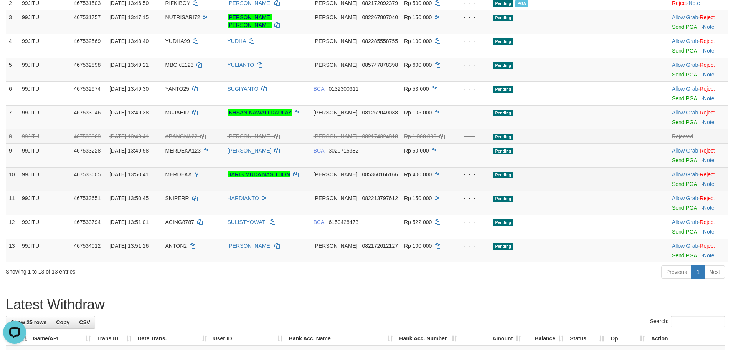
click at [191, 174] on span "MERDEKA" at bounding box center [178, 174] width 26 height 6
copy td "MERDEKA"
click at [191, 174] on span "MERDEKA" at bounding box center [178, 174] width 26 height 6
drag, startPoint x: 252, startPoint y: 178, endPoint x: 499, endPoint y: 181, distance: 246.7
click at [484, 180] on tr "10 99JITU 467533605 [DATE] 13:50:41 MERDEKA HARIS MUDA [PERSON_NAME] 0853601661…" at bounding box center [367, 179] width 722 height 24
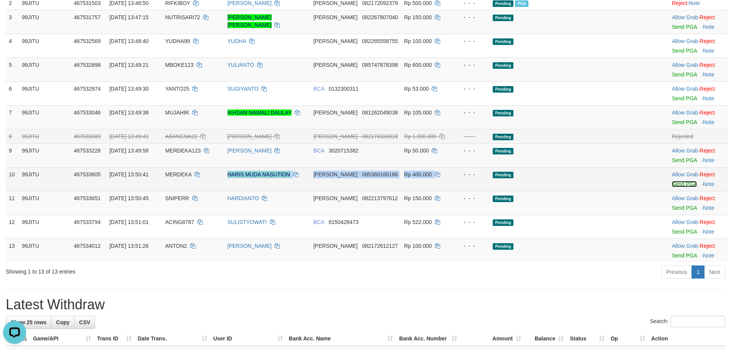
click at [672, 185] on link "Send PGA" at bounding box center [684, 184] width 25 height 6
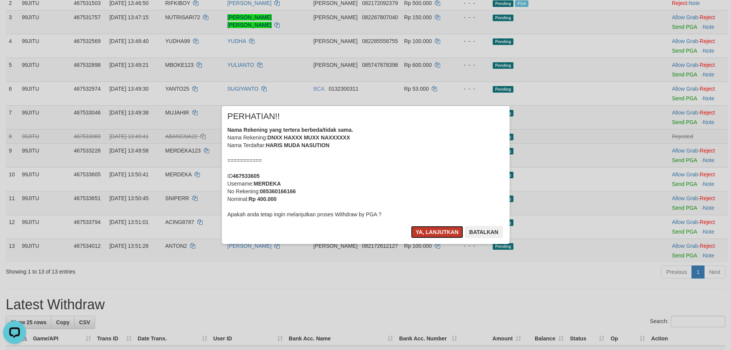
click at [428, 226] on button "Ya, lanjutkan" at bounding box center [437, 232] width 52 height 12
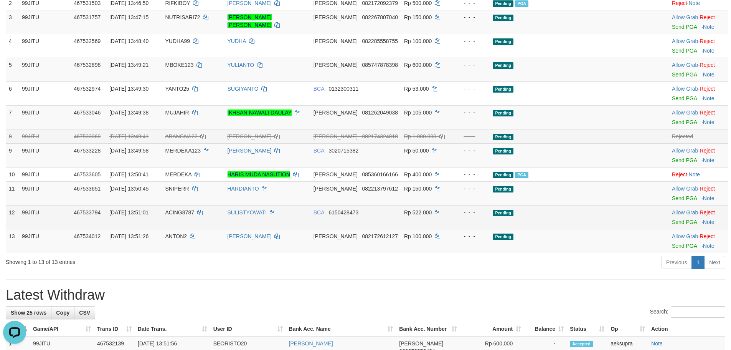
click at [193, 210] on span "ACING8787" at bounding box center [179, 212] width 29 height 6
copy td "ACING8787"
drag, startPoint x: 329, startPoint y: 211, endPoint x: 473, endPoint y: 211, distance: 144.6
click at [459, 211] on tr "12 99JITU 467533794 [DATE] 13:51:01 ACING8787 SULISTYOWATI BCA 6150428473 Rp 52…" at bounding box center [367, 217] width 722 height 24
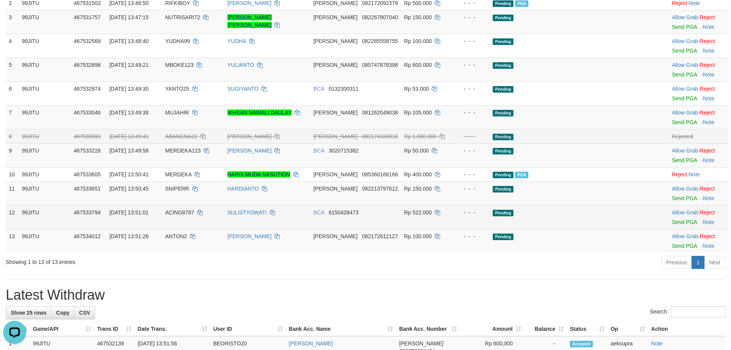
click at [583, 215] on td "Pending" at bounding box center [562, 217] width 144 height 24
click at [672, 222] on link "Send PGA" at bounding box center [684, 222] width 25 height 6
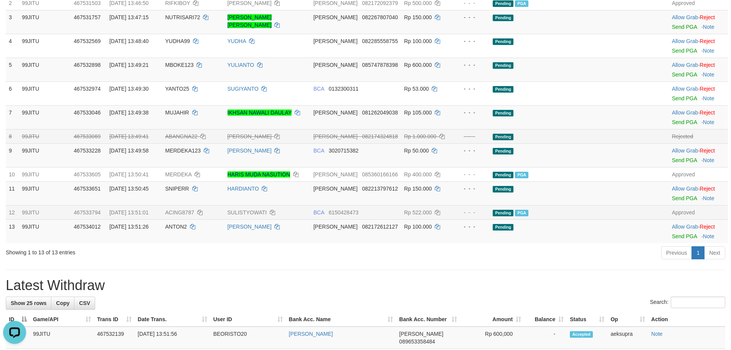
drag, startPoint x: 528, startPoint y: 269, endPoint x: 494, endPoint y: 213, distance: 66.1
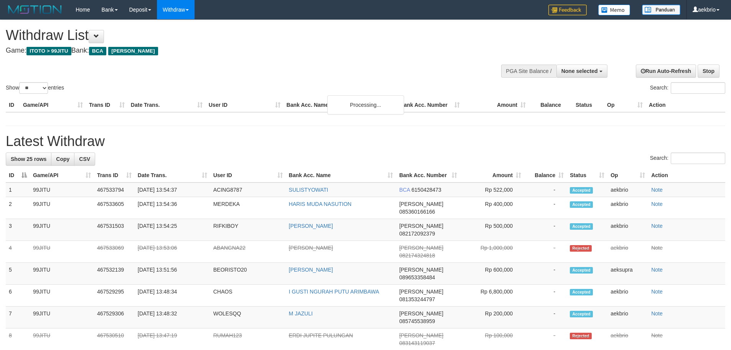
select select
select select "**"
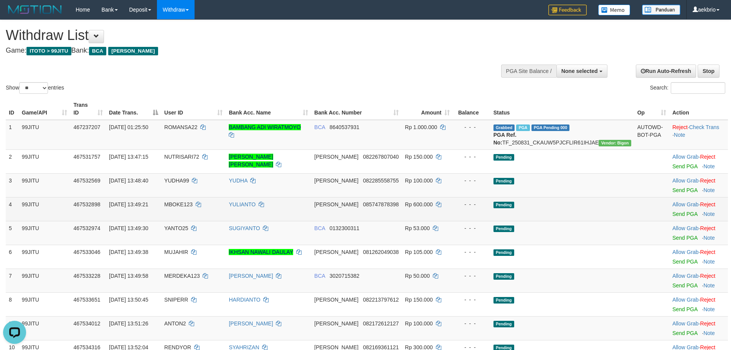
click at [587, 203] on td "Pending" at bounding box center [562, 209] width 144 height 24
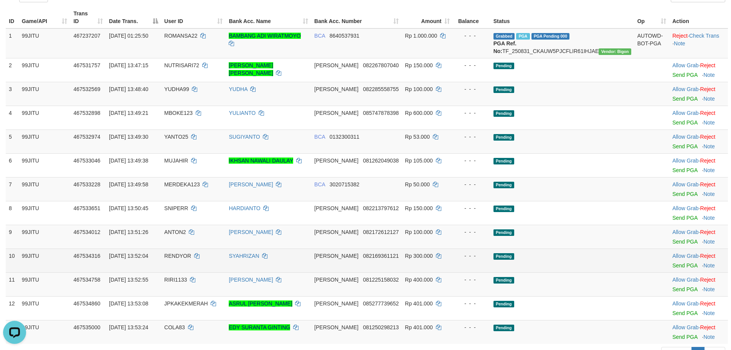
scroll to position [77, 0]
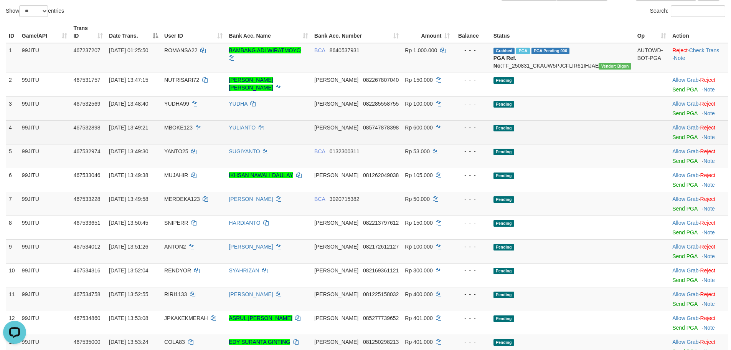
click at [193, 128] on span "MBOKE123" at bounding box center [178, 127] width 28 height 6
copy td "MBOKE123"
drag, startPoint x: 444, startPoint y: 131, endPoint x: 481, endPoint y: 132, distance: 36.8
click at [480, 131] on tr "4 99JITU 467532898 31/08/2025 13:49:21 MBOKE123 YULIANTO DANA 085747878398 Rp 6…" at bounding box center [367, 132] width 722 height 24
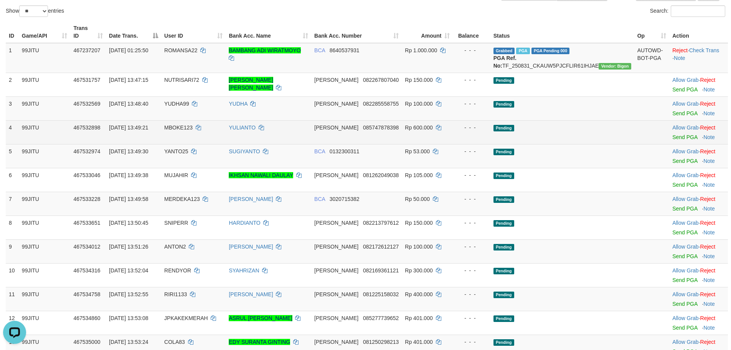
drag, startPoint x: 559, startPoint y: 129, endPoint x: 566, endPoint y: 129, distance: 6.5
click at [566, 129] on td "Pending" at bounding box center [562, 132] width 144 height 24
click at [672, 137] on link "Send PGA" at bounding box center [684, 137] width 25 height 6
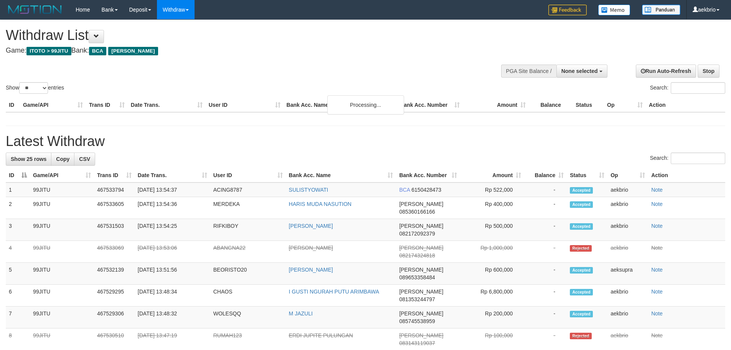
select select
select select "**"
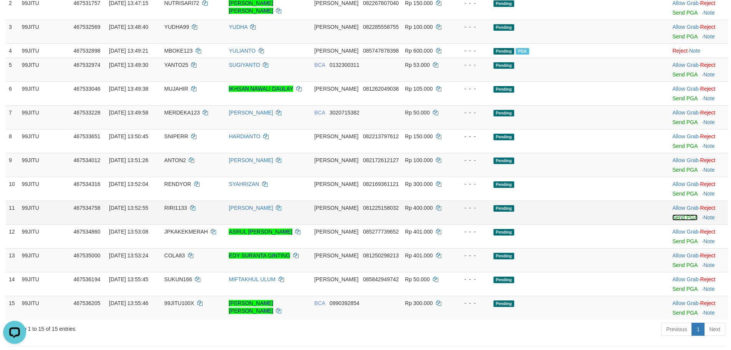
drag, startPoint x: 677, startPoint y: 216, endPoint x: 289, endPoint y: 197, distance: 388.4
click at [676, 216] on link "Send PGA" at bounding box center [684, 217] width 25 height 6
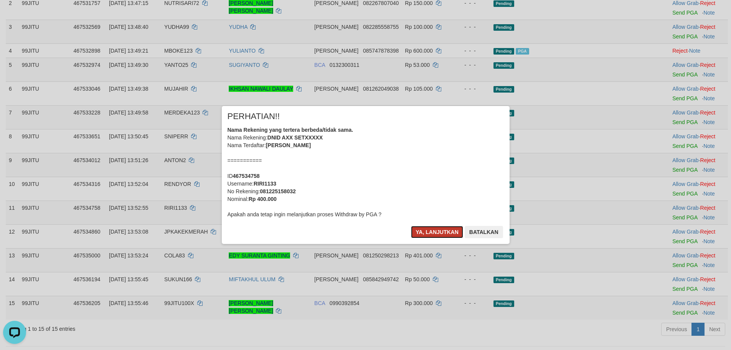
click at [435, 232] on button "Ya, lanjutkan" at bounding box center [437, 232] width 52 height 12
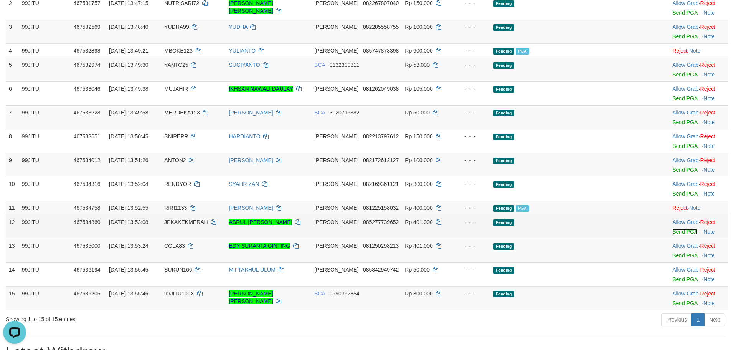
click at [676, 233] on link "Send PGA" at bounding box center [684, 231] width 25 height 6
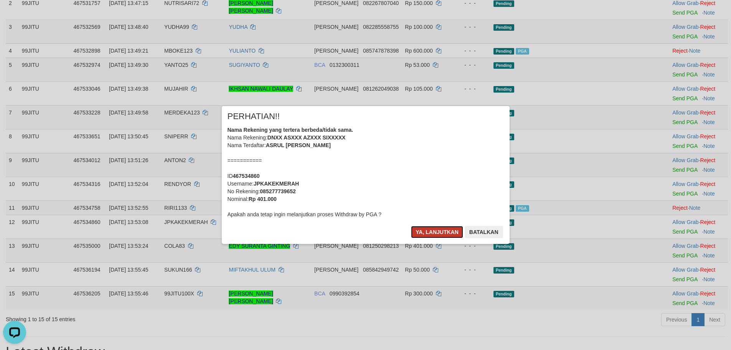
click at [432, 234] on button "Ya, lanjutkan" at bounding box center [437, 232] width 52 height 12
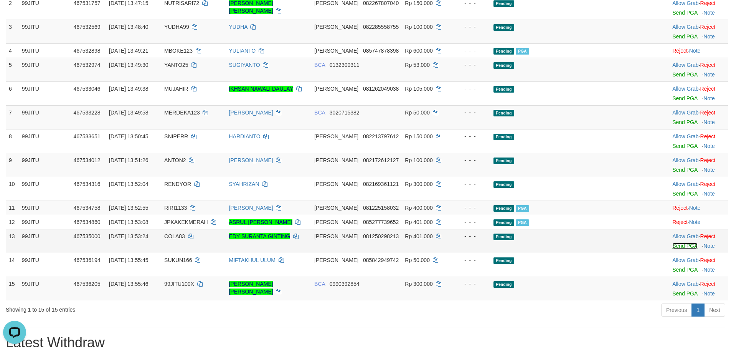
click at [672, 247] on link "Send PGA" at bounding box center [684, 245] width 25 height 6
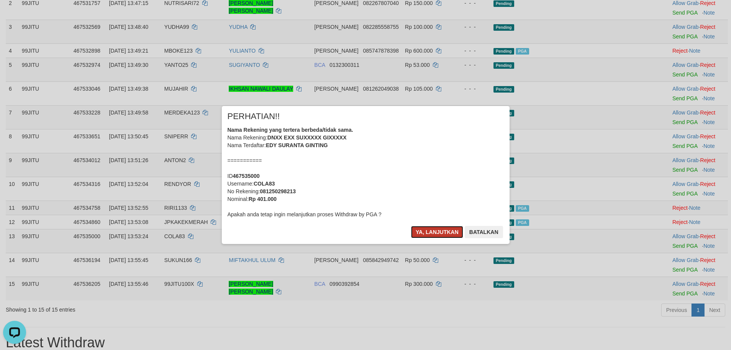
click at [435, 234] on button "Ya, lanjutkan" at bounding box center [437, 232] width 52 height 12
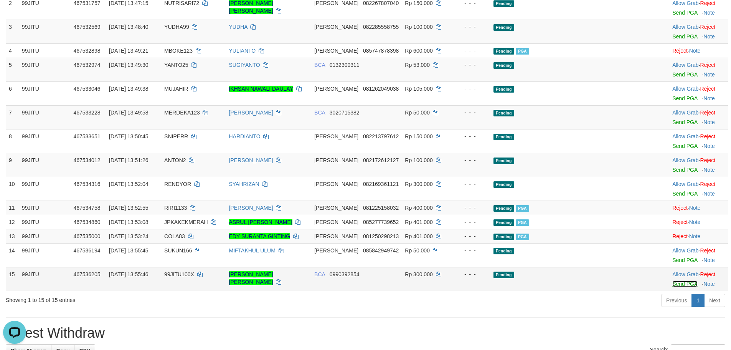
click at [672, 285] on link "Send PGA" at bounding box center [684, 283] width 25 height 6
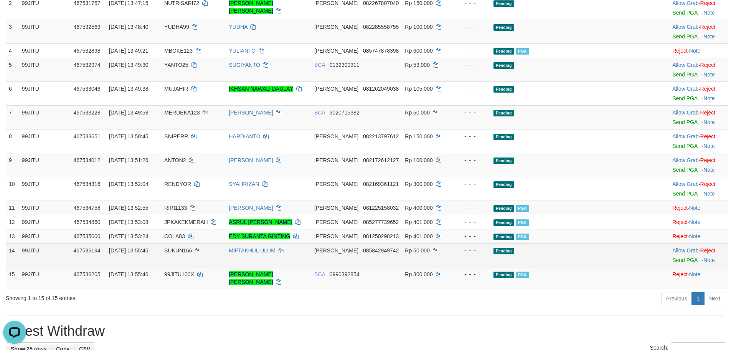
scroll to position [77, 0]
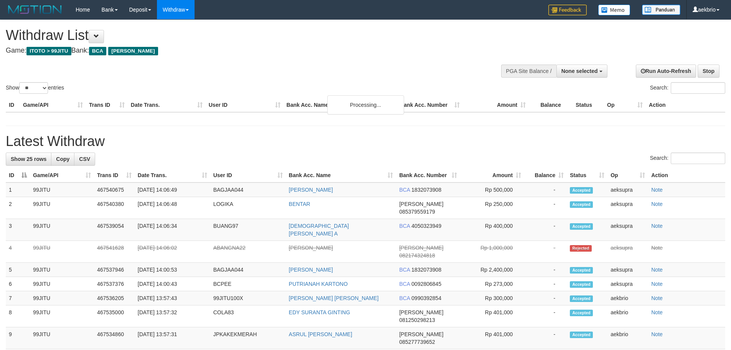
select select
select select "**"
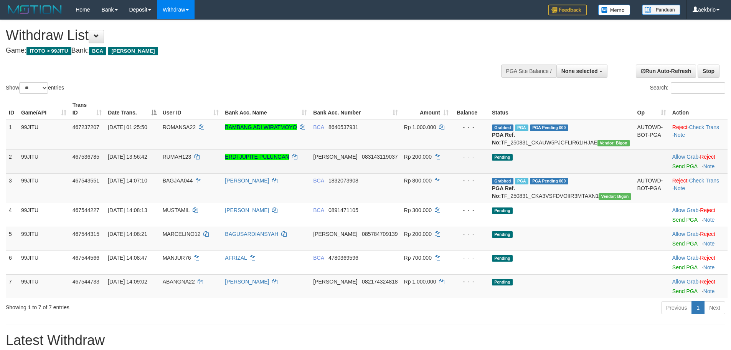
click at [191, 158] on span "RUMAH123" at bounding box center [177, 156] width 29 height 6
copy td "RUMAH123"
click at [672, 165] on link "Send PGA" at bounding box center [684, 166] width 25 height 6
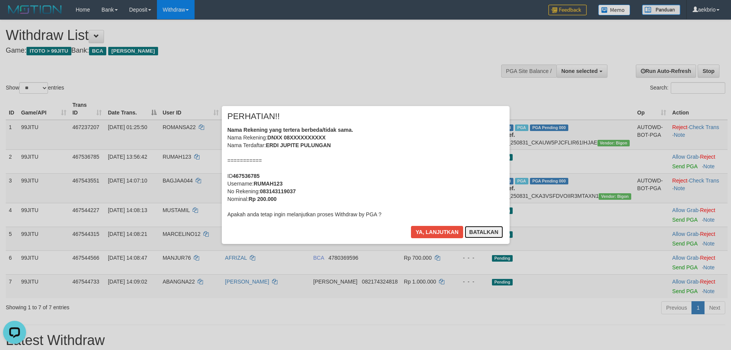
click at [485, 234] on button "Batalkan" at bounding box center [484, 232] width 38 height 12
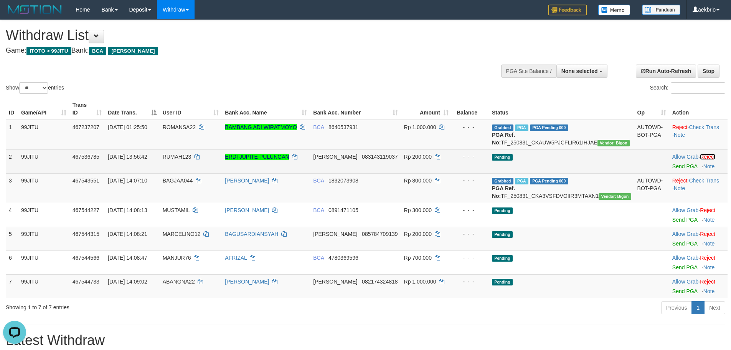
click at [707, 157] on link "Reject" at bounding box center [707, 156] width 15 height 6
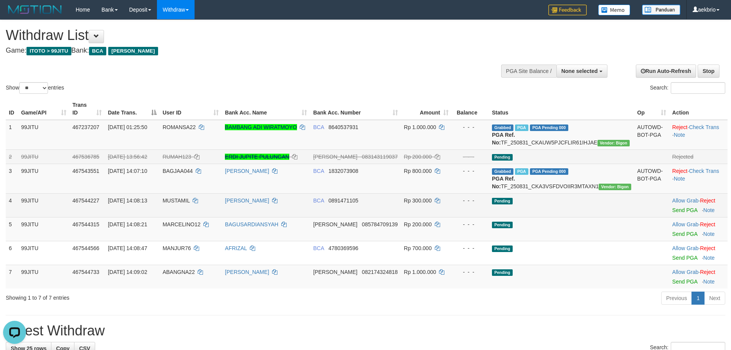
click at [190, 203] on span "MUSTAMIL" at bounding box center [176, 200] width 27 height 6
copy td "MUSTAMIL"
click at [190, 203] on span "MUSTAMIL" at bounding box center [176, 200] width 27 height 6
click at [672, 213] on link "Send PGA" at bounding box center [684, 210] width 25 height 6
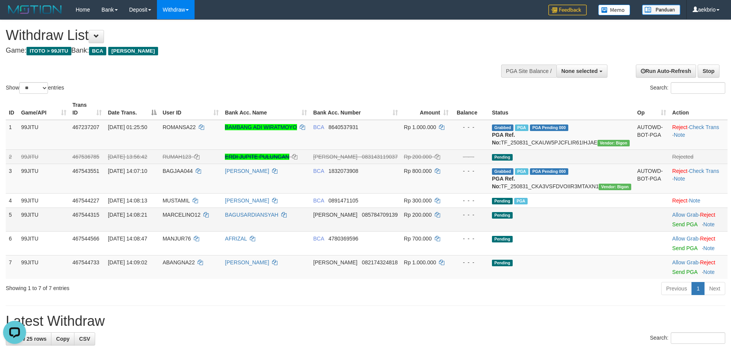
click at [201, 218] on span "MARCELINO12" at bounding box center [182, 214] width 38 height 6
copy td "MARCELINO12"
click at [201, 218] on span "MARCELINO12" at bounding box center [182, 214] width 38 height 6
drag, startPoint x: 282, startPoint y: 231, endPoint x: 449, endPoint y: 230, distance: 166.5
click at [449, 230] on tr "5 99JITU 467544315 31/08/2025 14:08:21 MARCELINO12 BAGUSARDIANSYAH DANA 0857847…" at bounding box center [367, 219] width 722 height 24
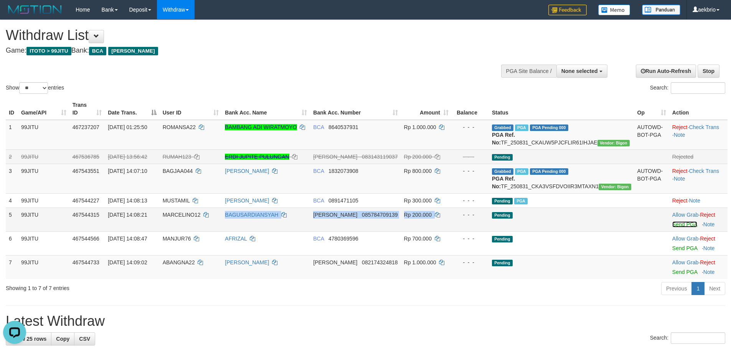
click at [672, 227] on link "Send PGA" at bounding box center [684, 224] width 25 height 6
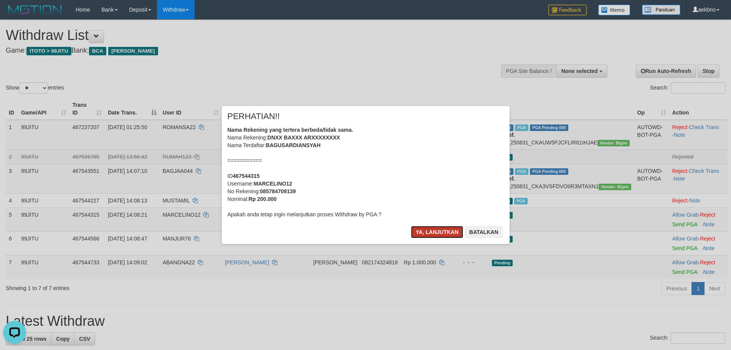
click at [426, 231] on button "Ya, lanjutkan" at bounding box center [437, 232] width 52 height 12
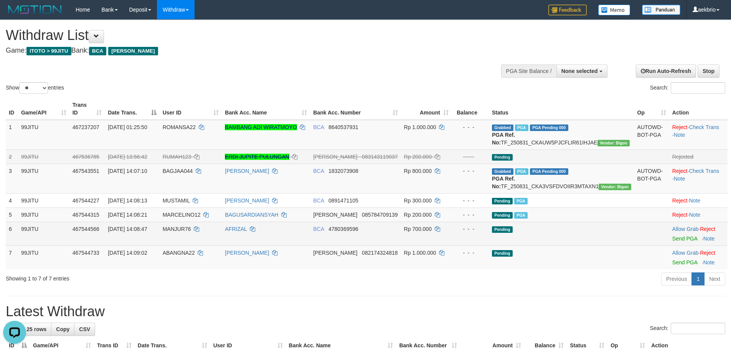
click at [191, 232] on span "MANJUR76" at bounding box center [177, 229] width 28 height 6
copy td "MANJUR76"
click at [191, 232] on span "MANJUR76" at bounding box center [177, 229] width 28 height 6
drag, startPoint x: 421, startPoint y: 242, endPoint x: 524, endPoint y: 242, distance: 102.8
click at [523, 242] on tr "6 99JITU 467544566 31/08/2025 14:08:47 MANJUR76 AFRIZAL BCA 4780369596 Rp 700.0…" at bounding box center [367, 233] width 722 height 24
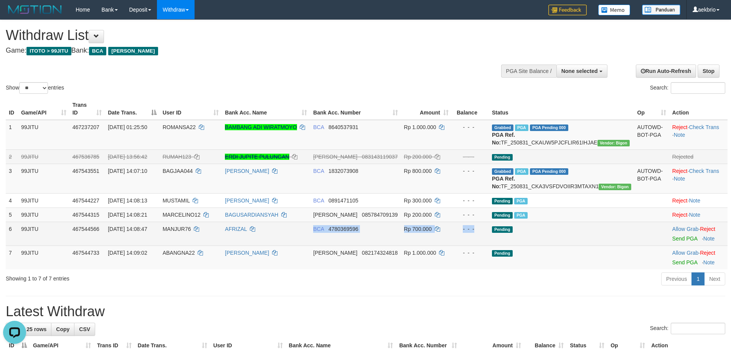
drag, startPoint x: 341, startPoint y: 245, endPoint x: 587, endPoint y: 247, distance: 246.7
click at [550, 244] on tr "6 99JITU 467544566 31/08/2025 14:08:47 MANJUR76 AFRIZAL BCA 4780369596 Rp 700.0…" at bounding box center [367, 233] width 722 height 24
click at [672, 241] on link "Send PGA" at bounding box center [684, 238] width 25 height 6
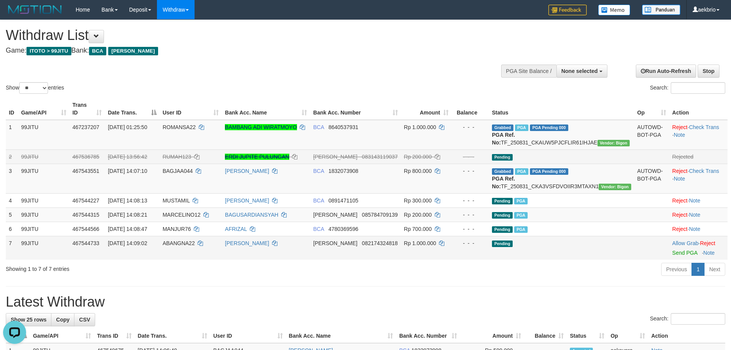
click at [195, 246] on span "ABANGNA22" at bounding box center [179, 243] width 32 height 6
copy td "ABANGNA22"
drag, startPoint x: 261, startPoint y: 258, endPoint x: 535, endPoint y: 257, distance: 273.9
click at [522, 257] on tr "7 99JITU 467544733 31/08/2025 14:09:02 ABANGNA22 DANA DANA 082174324818 Rp 1.00…" at bounding box center [367, 248] width 722 height 24
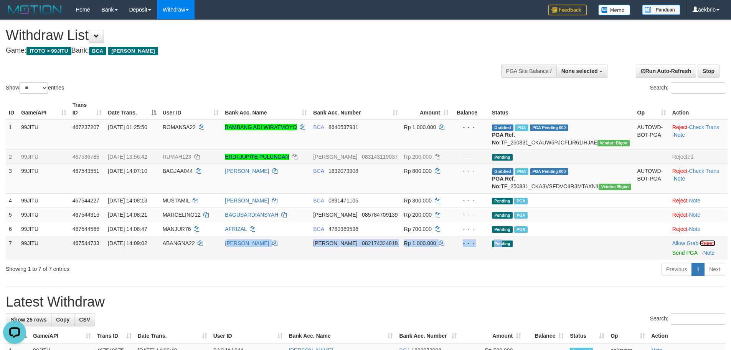
click at [708, 246] on link "Reject" at bounding box center [707, 243] width 15 height 6
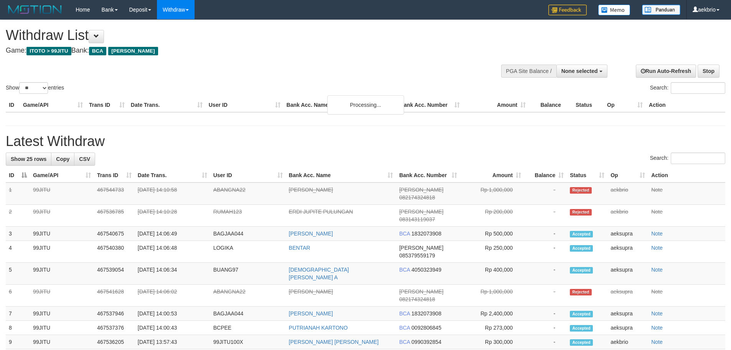
select select
select select "**"
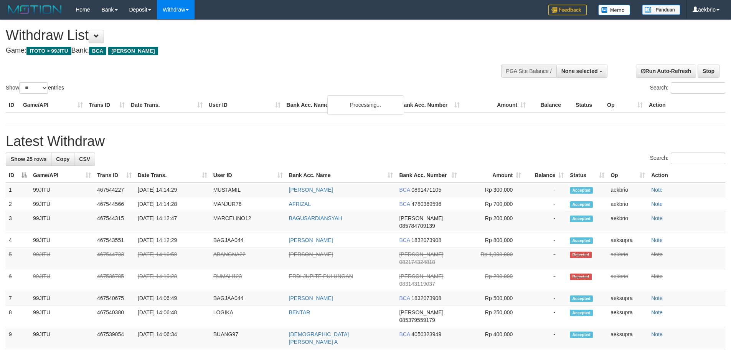
select select
select select "**"
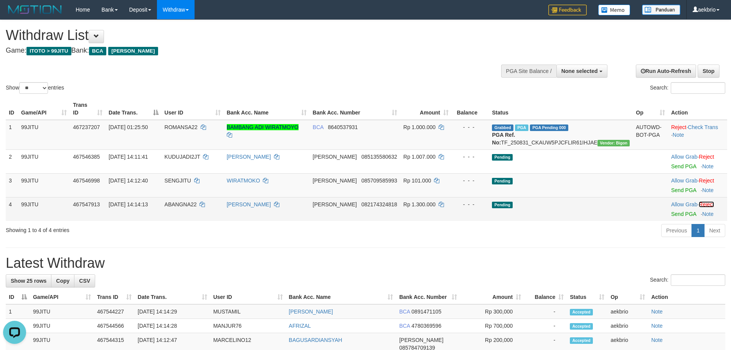
click at [706, 205] on link "Reject" at bounding box center [706, 204] width 15 height 6
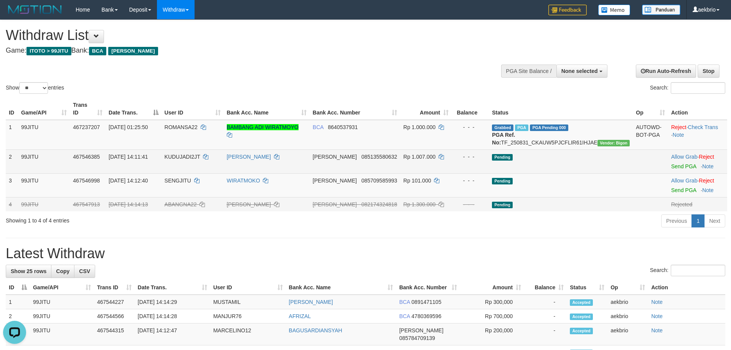
click at [200, 160] on td "KUDUJADI2JT" at bounding box center [193, 161] width 62 height 24
copy td "KUDUJADI2JT"
click at [671, 167] on link "Send PGA" at bounding box center [683, 166] width 25 height 6
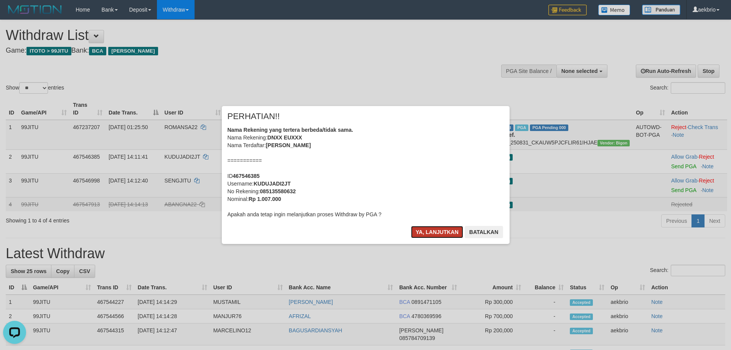
click at [435, 233] on button "Ya, lanjutkan" at bounding box center [437, 232] width 52 height 12
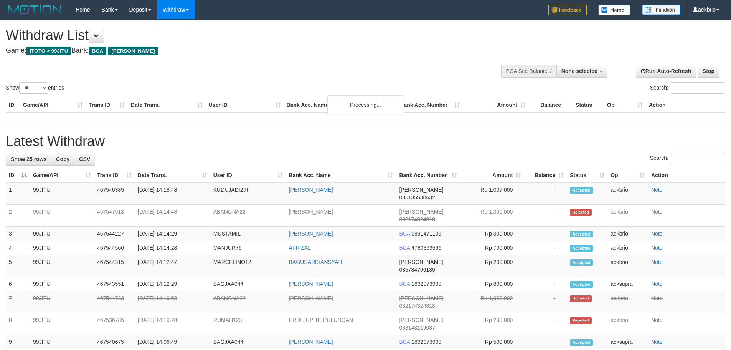
select select
select select "**"
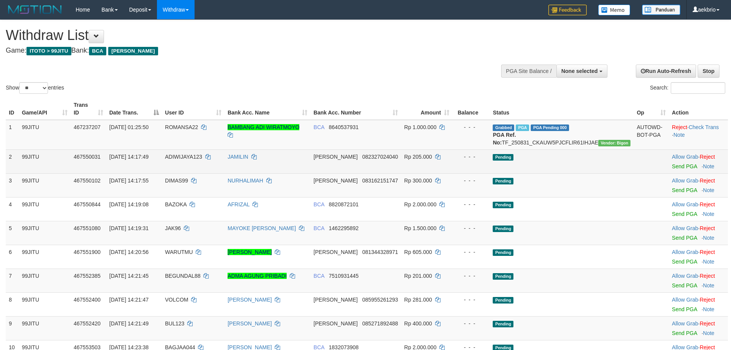
click at [202, 157] on span "ADIWIJAYA123" at bounding box center [183, 156] width 37 height 6
copy td "ADIWIJAYA123"
click at [202, 157] on span "ADIWIJAYA123" at bounding box center [183, 156] width 37 height 6
drag, startPoint x: 428, startPoint y: 165, endPoint x: 625, endPoint y: 167, distance: 197.6
click at [566, 165] on tr "2 99JITU 467550031 [DATE] 14:17:49 ADIWIJAYA123 [PERSON_NAME] 082327024040 Rp 2…" at bounding box center [367, 161] width 722 height 24
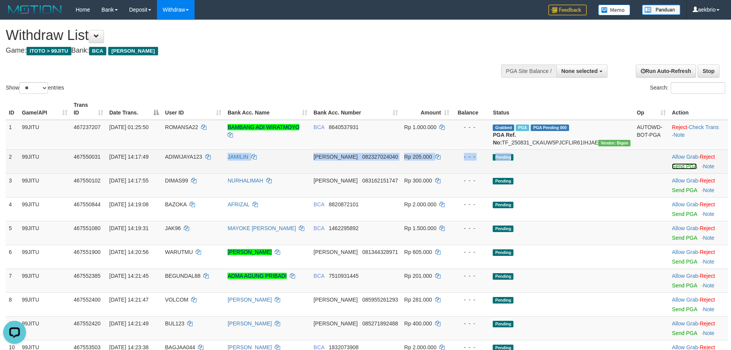
click at [672, 167] on link "Send PGA" at bounding box center [684, 166] width 25 height 6
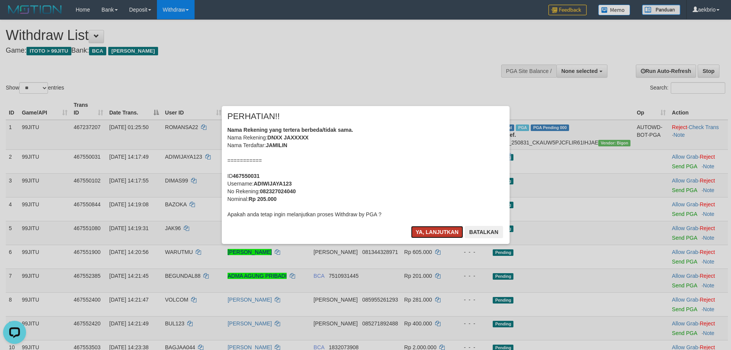
click at [434, 235] on button "Ya, lanjutkan" at bounding box center [437, 232] width 52 height 12
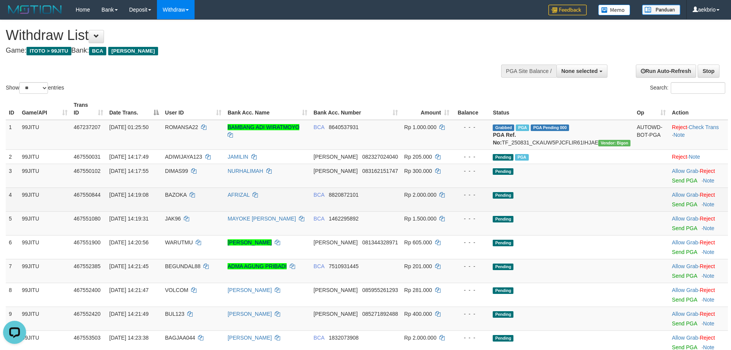
click at [200, 198] on td "BAZOKA" at bounding box center [193, 199] width 63 height 24
copy td "BAZOKA"
click at [200, 198] on td "BAZOKA" at bounding box center [193, 199] width 63 height 24
drag, startPoint x: 409, startPoint y: 198, endPoint x: 610, endPoint y: 200, distance: 201.4
click at [551, 200] on tr "4 99JITU 467550844 31/08/2025 14:19:08 BAZOKA AFRIZAL BCA 8820872101 Rp 2.000.0…" at bounding box center [367, 199] width 722 height 24
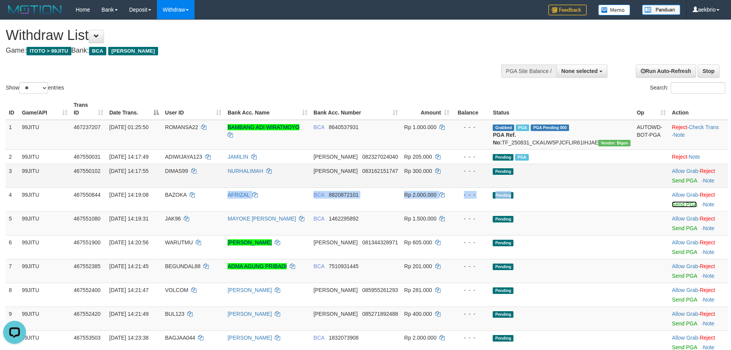
click at [672, 201] on link "Send PGA" at bounding box center [684, 204] width 25 height 6
click at [181, 218] on span "JAK96" at bounding box center [173, 218] width 16 height 6
copy td "JAK96"
click at [188, 218] on td "JAK96" at bounding box center [193, 223] width 63 height 24
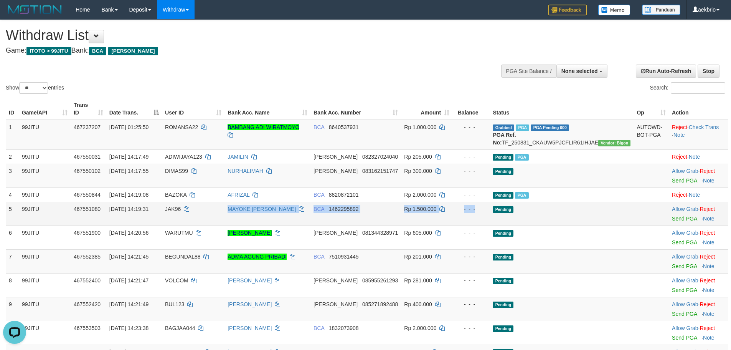
drag, startPoint x: 470, startPoint y: 215, endPoint x: 556, endPoint y: 213, distance: 85.6
click at [529, 211] on tr "5 99JITU 467551080 31/08/2025 14:19:31 JAK96 MAYOKE ANDI LEONI BCA 1462295892 R…" at bounding box center [367, 213] width 722 height 24
click at [676, 218] on link "Send PGA" at bounding box center [684, 218] width 25 height 6
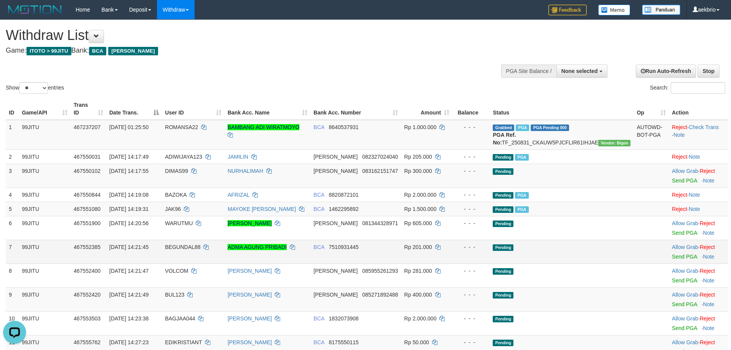
click at [200, 242] on td "BEGUNDAL88" at bounding box center [193, 251] width 63 height 24
copy td "BEGUNDAL88"
click at [200, 242] on td "BEGUNDAL88" at bounding box center [193, 251] width 63 height 24
drag, startPoint x: 249, startPoint y: 249, endPoint x: 463, endPoint y: 249, distance: 213.3
click at [458, 249] on tr "7 99JITU 467552385 31/08/2025 14:21:45 BEGUNDAL88 ADMA AGUNG PRIBADI BCA 751093…" at bounding box center [367, 251] width 722 height 24
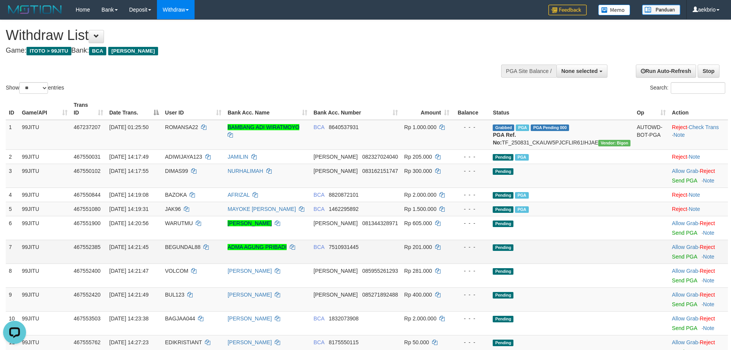
drag, startPoint x: 660, startPoint y: 257, endPoint x: 668, endPoint y: 257, distance: 8.1
click at [669, 257] on td "Allow Grab · Reject Send PGA · Note" at bounding box center [698, 251] width 59 height 24
click at [672, 257] on link "Send PGA" at bounding box center [684, 256] width 25 height 6
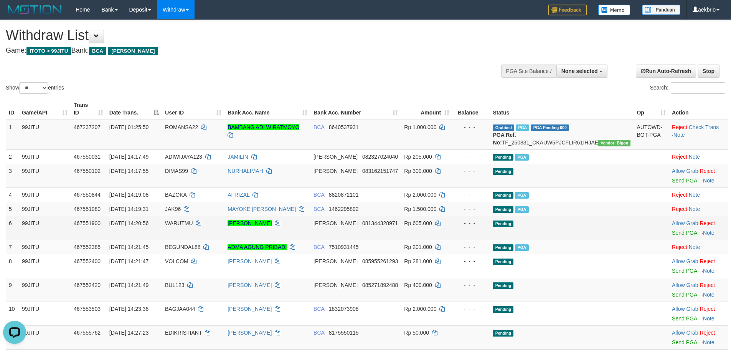
click at [198, 226] on td "WARUTMU" at bounding box center [193, 228] width 63 height 24
copy td "WARUTMU"
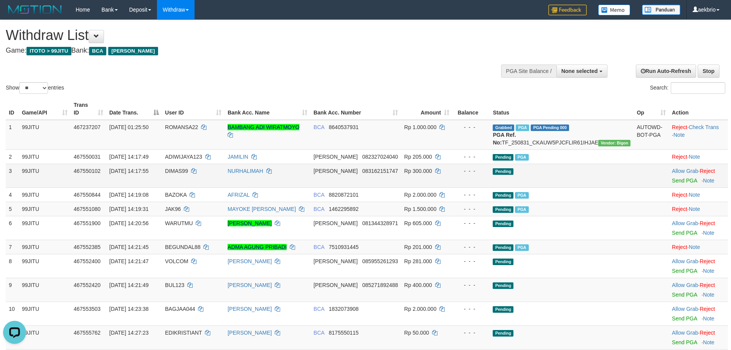
click at [195, 167] on td "DIMAS99" at bounding box center [193, 175] width 63 height 24
click at [679, 178] on link "Send PGA" at bounding box center [684, 180] width 25 height 6
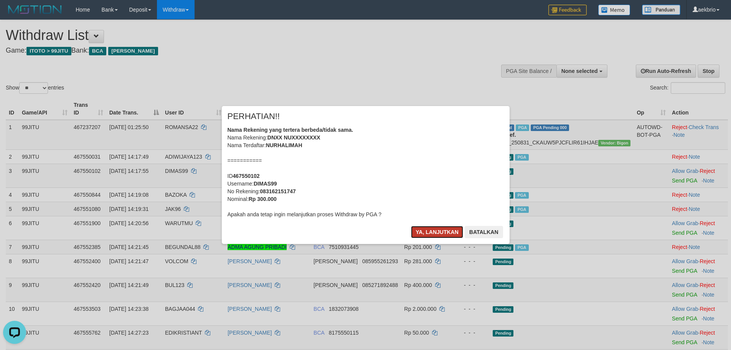
click at [429, 226] on button "Ya, lanjutkan" at bounding box center [437, 232] width 52 height 12
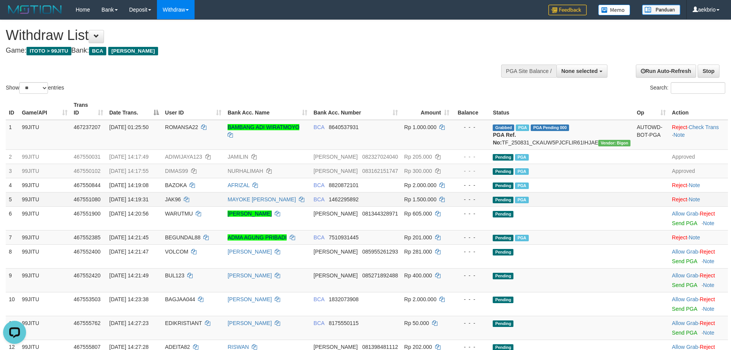
click at [558, 206] on td "Pending PGA" at bounding box center [562, 199] width 144 height 14
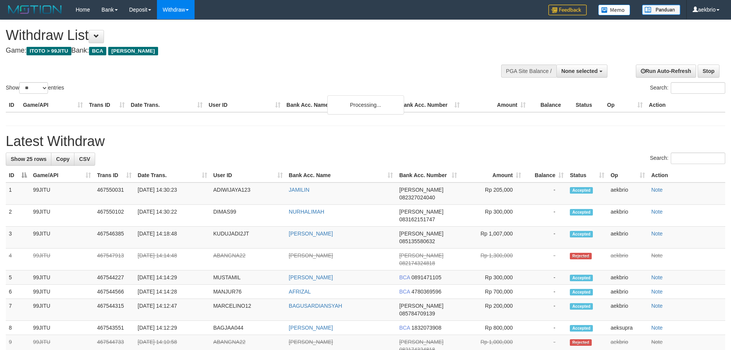
select select
select select "**"
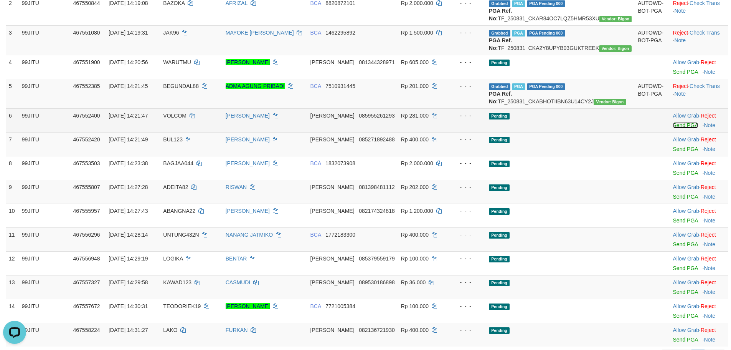
click at [673, 128] on link "Send PGA" at bounding box center [685, 125] width 25 height 6
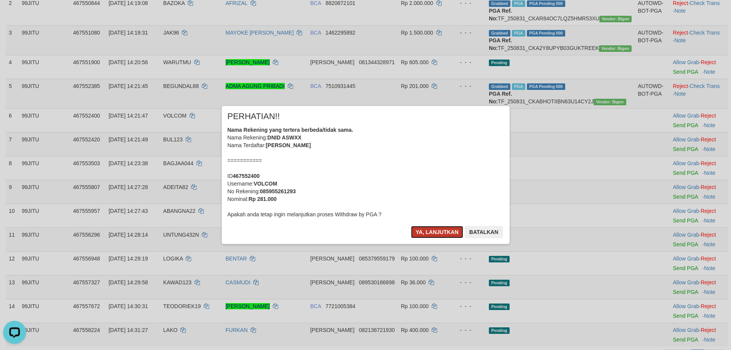
click at [422, 231] on button "Ya, lanjutkan" at bounding box center [437, 232] width 52 height 12
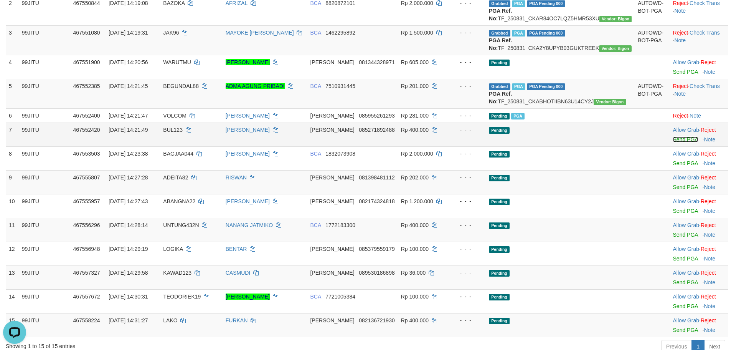
click at [673, 142] on link "Send PGA" at bounding box center [685, 139] width 25 height 6
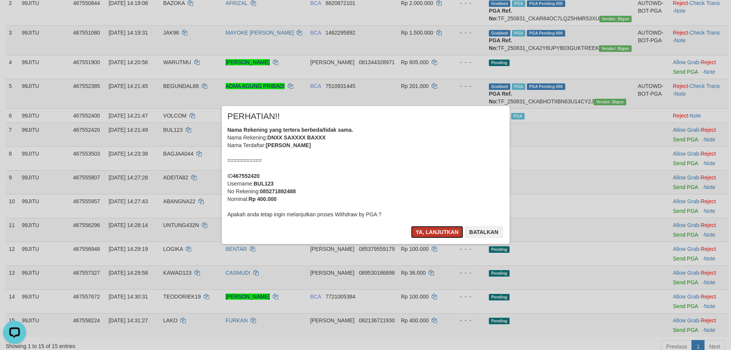
click at [426, 227] on button "Ya, lanjutkan" at bounding box center [437, 232] width 52 height 12
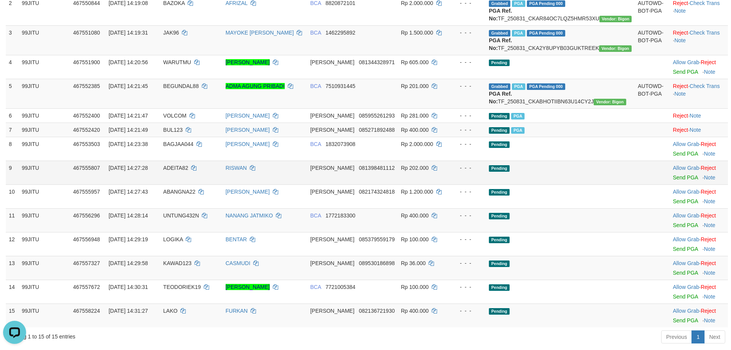
click at [188, 171] on span "ADEITA82" at bounding box center [175, 168] width 25 height 6
copy td "ADEITA82"
drag, startPoint x: 314, startPoint y: 195, endPoint x: 530, endPoint y: 193, distance: 215.6
click at [473, 184] on tr "9 99JITU 467555807 [DATE] 14:27:28 ADEITA82 [PERSON_NAME] 081398481112 Rp 202.0…" at bounding box center [367, 172] width 722 height 24
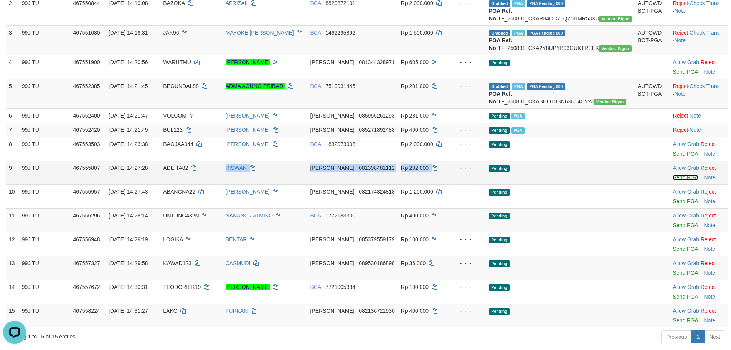
drag, startPoint x: 670, startPoint y: 198, endPoint x: 469, endPoint y: 194, distance: 200.7
click at [673, 180] on link "Send PGA" at bounding box center [685, 177] width 25 height 6
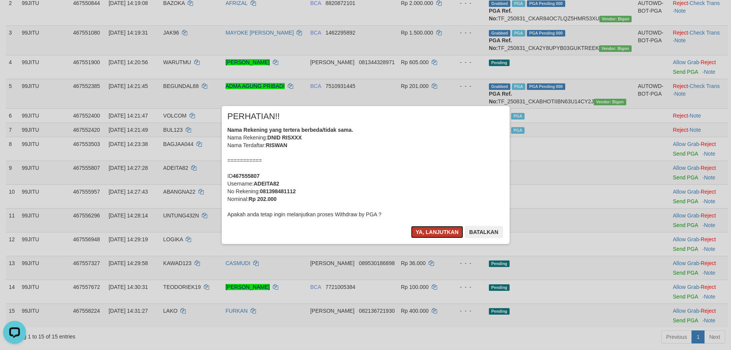
click at [431, 231] on button "Ya, lanjutkan" at bounding box center [437, 232] width 52 height 12
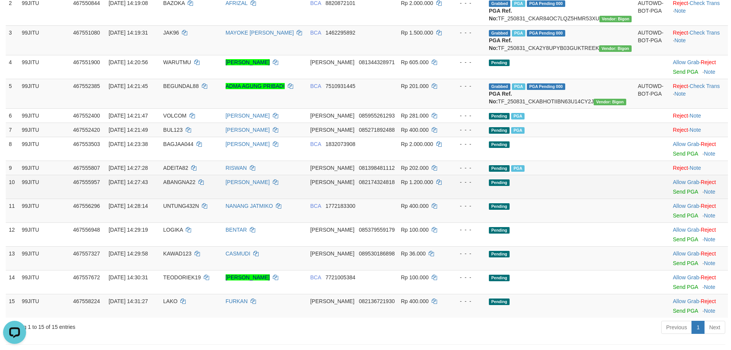
click at [195, 185] on span "ABANGNA22" at bounding box center [179, 182] width 32 height 6
copy td "ABANGNA22"
drag, startPoint x: 328, startPoint y: 212, endPoint x: 555, endPoint y: 212, distance: 227.5
click at [500, 198] on tr "10 99JITU 467555957 [DATE] 14:27:43 ABANGNA22 [PERSON_NAME] 082174324818 Rp 1.2…" at bounding box center [367, 187] width 722 height 24
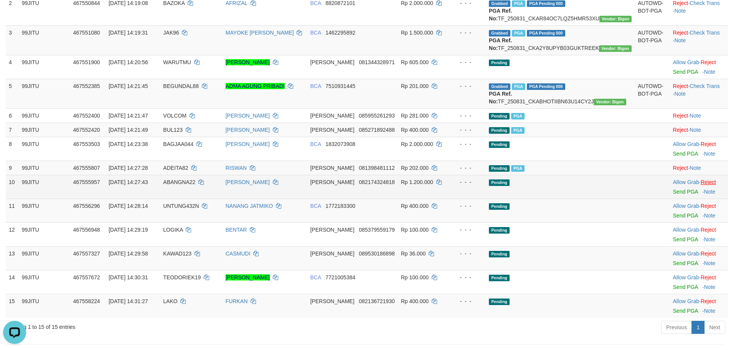
click at [702, 188] on div at bounding box center [699, 187] width 52 height 2
click at [704, 185] on link "Reject" at bounding box center [708, 182] width 15 height 6
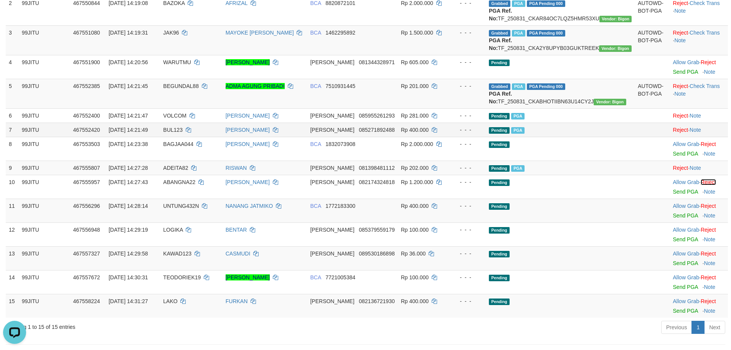
scroll to position [230, 0]
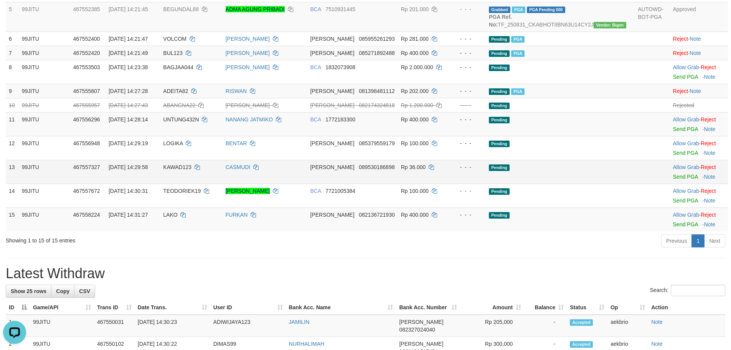
click at [191, 170] on span "KAWAD123" at bounding box center [177, 167] width 28 height 6
copy span "KAWAD123"
click at [191, 170] on span "KAWAD123" at bounding box center [177, 167] width 28 height 6
click at [201, 231] on td "LAKO" at bounding box center [191, 219] width 62 height 24
click at [177, 218] on span "LAKO" at bounding box center [170, 214] width 14 height 6
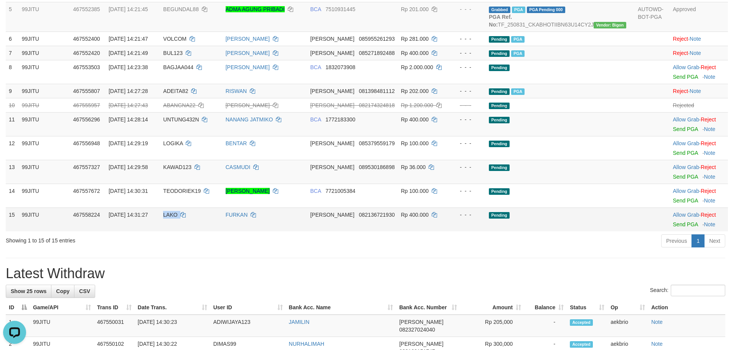
copy td "LAKO"
click at [177, 218] on span "LAKO" at bounding box center [170, 214] width 14 height 6
click at [673, 227] on link "Send PGA" at bounding box center [685, 224] width 25 height 6
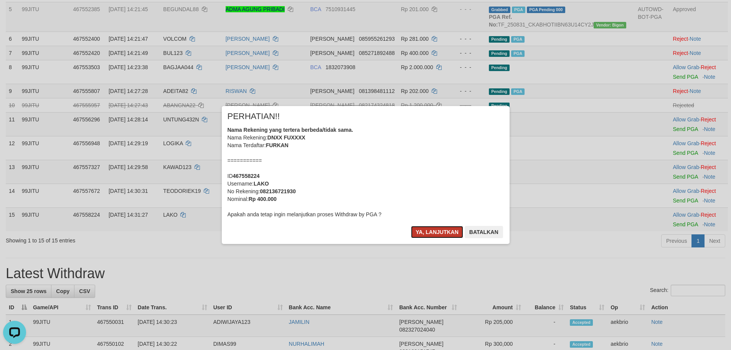
click at [428, 230] on button "Ya, lanjutkan" at bounding box center [437, 232] width 52 height 12
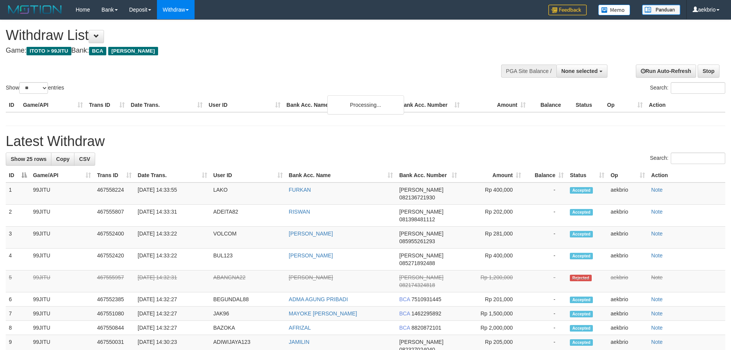
select select
select select "**"
select select
select select "**"
select select
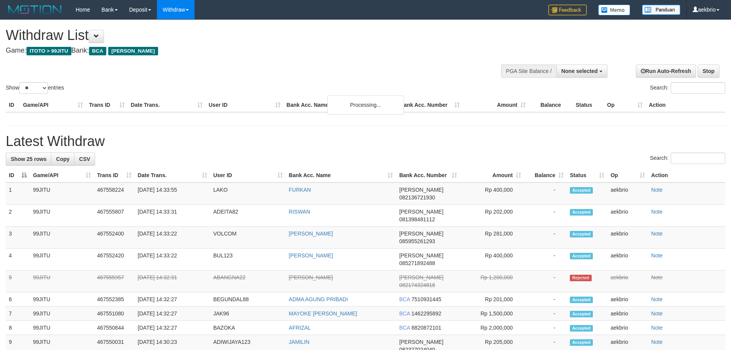
select select "**"
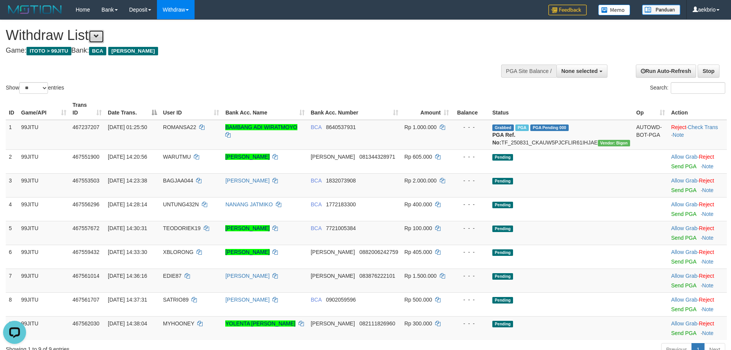
click at [104, 36] on button at bounding box center [96, 36] width 15 height 13
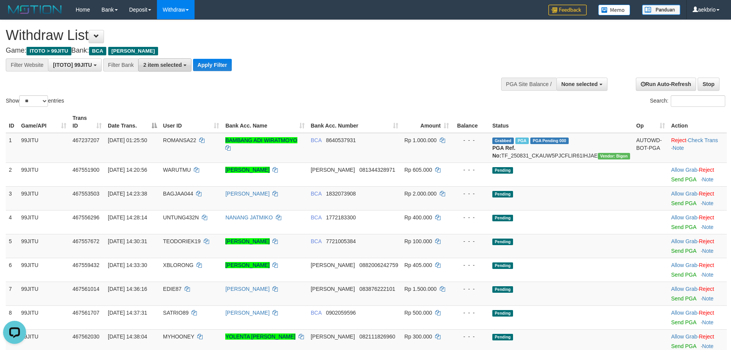
click at [160, 68] on button "2 item selected" at bounding box center [164, 64] width 53 height 13
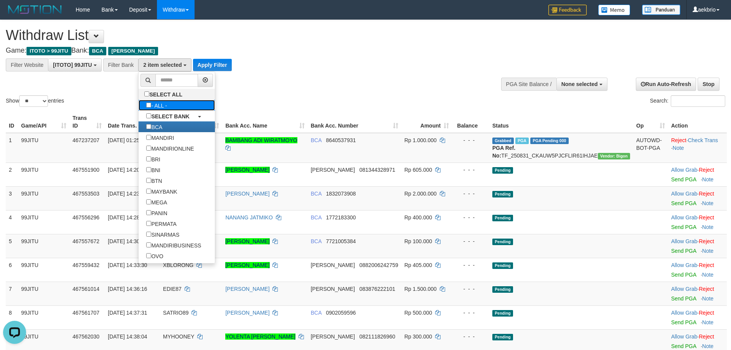
click at [167, 101] on label "- ALL -" at bounding box center [157, 105] width 36 height 11
select select "***"
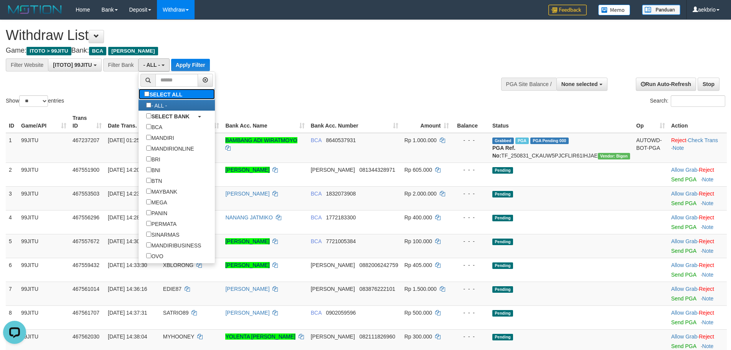
click at [172, 94] on label "SELECT ALL" at bounding box center [164, 94] width 51 height 11
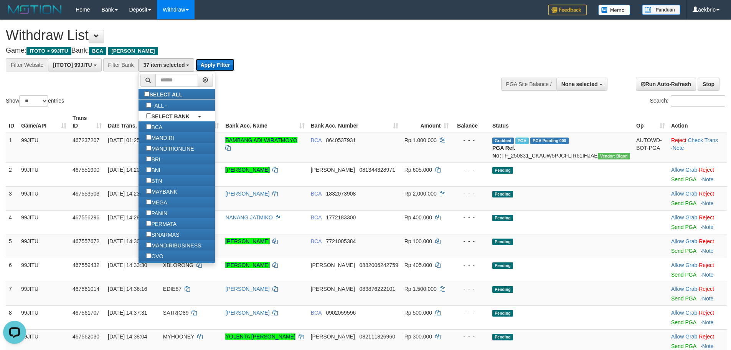
click at [218, 65] on button "Apply Filter" at bounding box center [215, 65] width 39 height 12
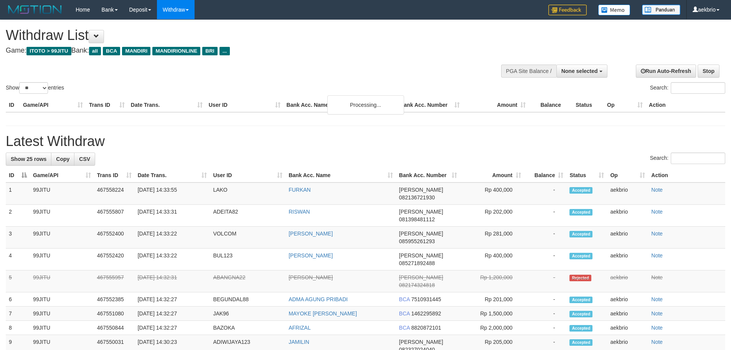
select select
select select "**"
click at [593, 68] on span "None selected" at bounding box center [579, 71] width 36 height 6
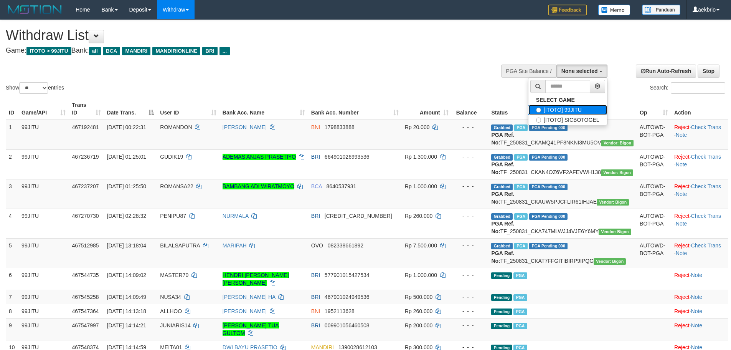
click at [569, 111] on label "[ITOTO] 99JITU" at bounding box center [567, 110] width 79 height 10
select select "***"
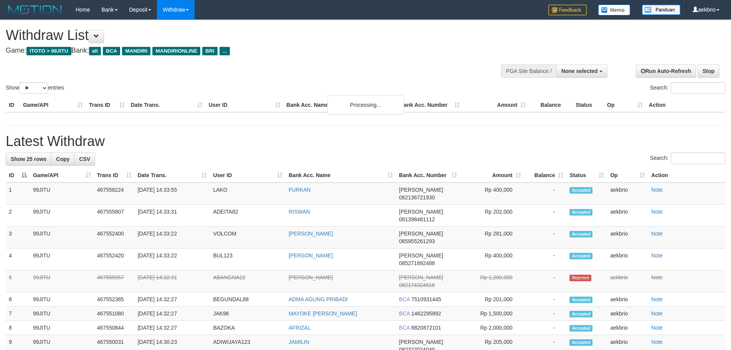
select select
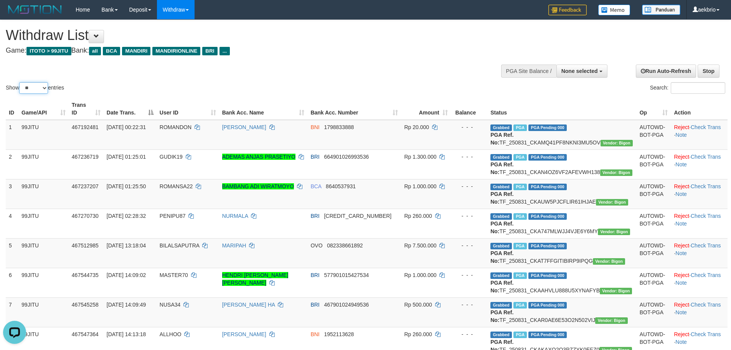
click at [28, 91] on select "** ** ** ***" at bounding box center [33, 88] width 29 height 12
select select "***"
click at [20, 82] on select "** ** ** ***" at bounding box center [33, 88] width 29 height 12
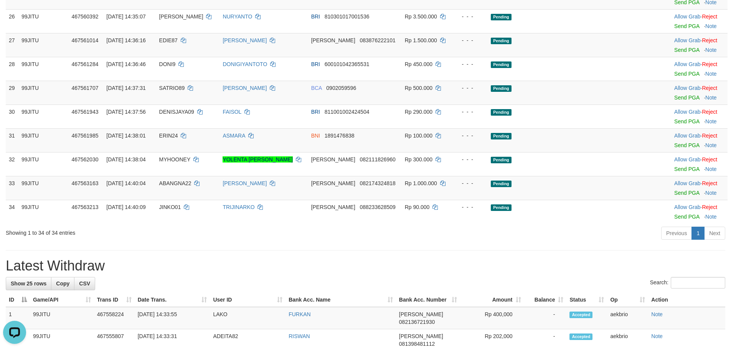
scroll to position [921, 0]
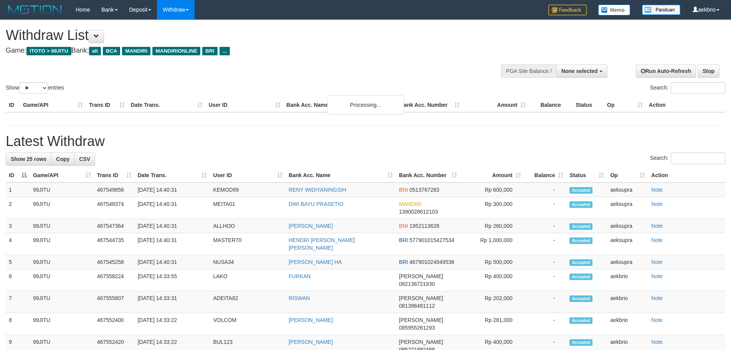
select select
select select "**"
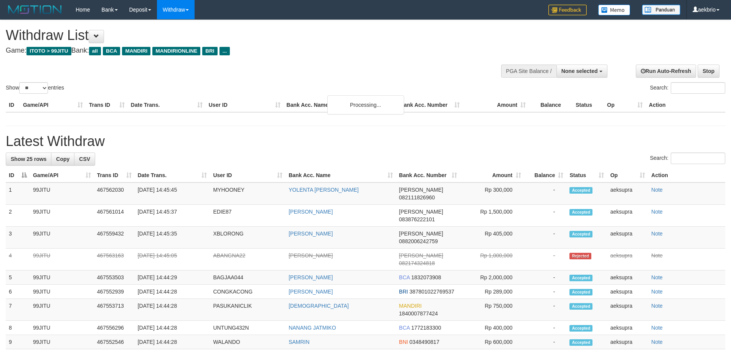
select select
select select "**"
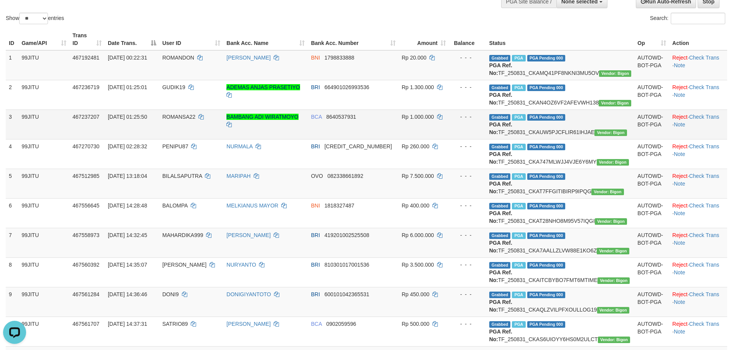
scroll to position [153, 0]
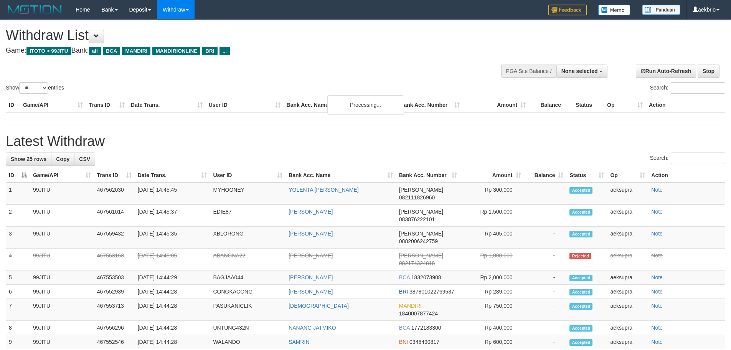
select select
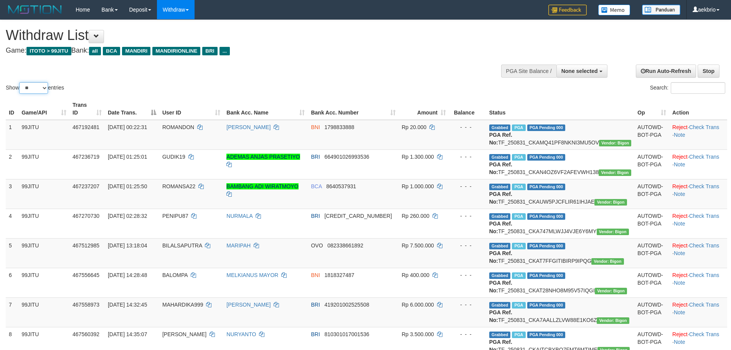
click at [36, 90] on select "** ** ** ***" at bounding box center [33, 88] width 29 height 12
select select "***"
click at [20, 82] on select "** ** ** ***" at bounding box center [33, 88] width 29 height 12
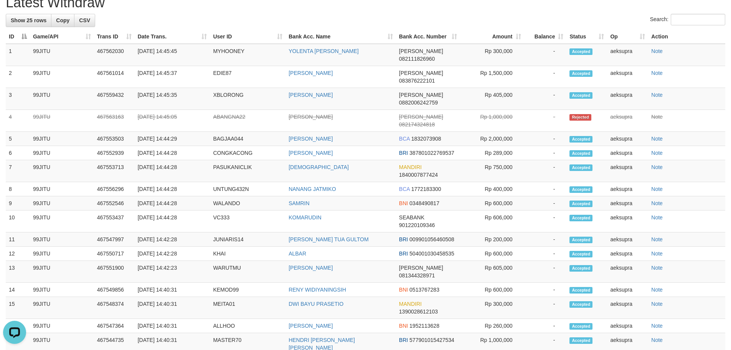
scroll to position [614, 0]
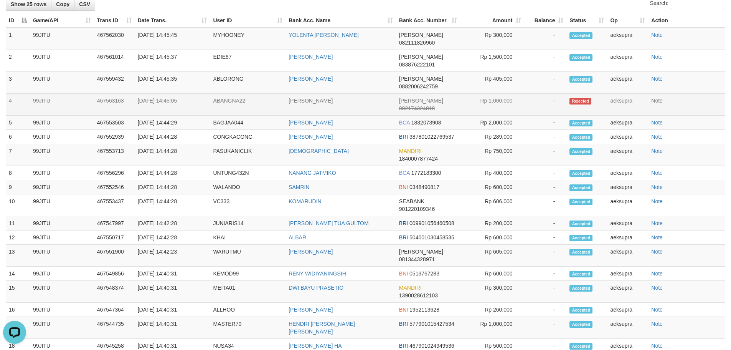
click at [217, 115] on td "ABANGNA22" at bounding box center [248, 105] width 76 height 22
copy td "ABANGNA22"
click at [217, 115] on td "ABANGNA22" at bounding box center [248, 105] width 76 height 22
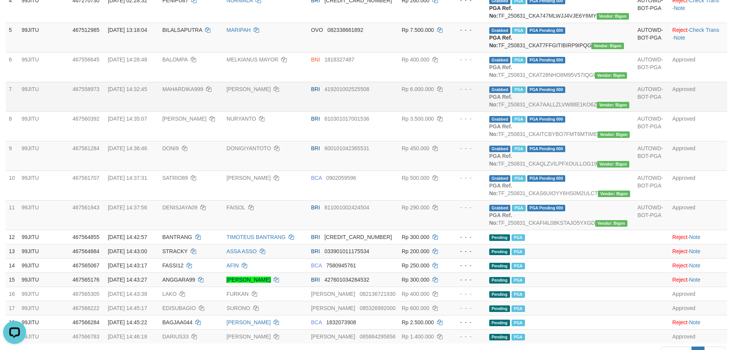
scroll to position [307, 0]
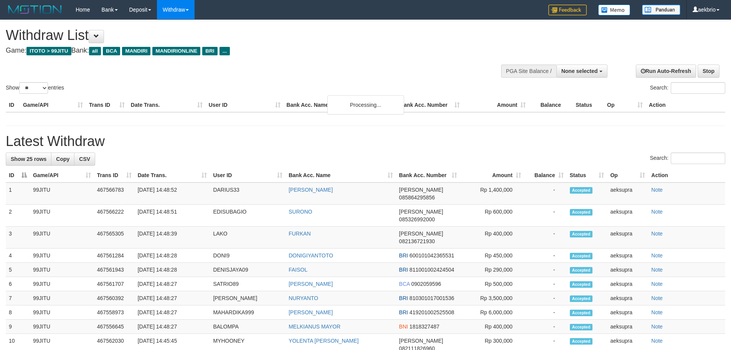
select select
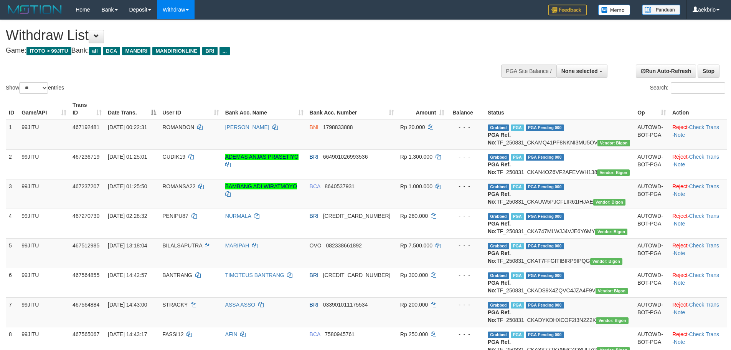
click at [32, 96] on div "ID Game/API Trans ID Date Trans. User ID Bank Acc. Name Bank Acc. Number Amount…" at bounding box center [365, 269] width 731 height 346
click at [36, 89] on select "** ** ** ***" at bounding box center [33, 88] width 29 height 12
select select "***"
click at [20, 82] on select "** ** ** ***" at bounding box center [33, 88] width 29 height 12
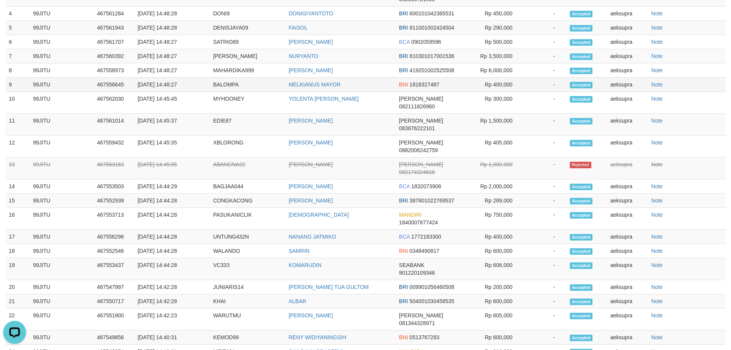
scroll to position [691, 0]
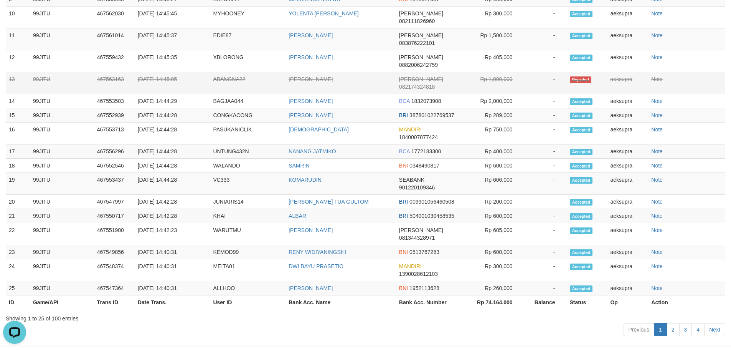
click at [230, 94] on td "ABANGNA22" at bounding box center [248, 83] width 76 height 22
copy td "ABANGNA22"
click at [230, 94] on td "ABANGNA22" at bounding box center [248, 83] width 76 height 22
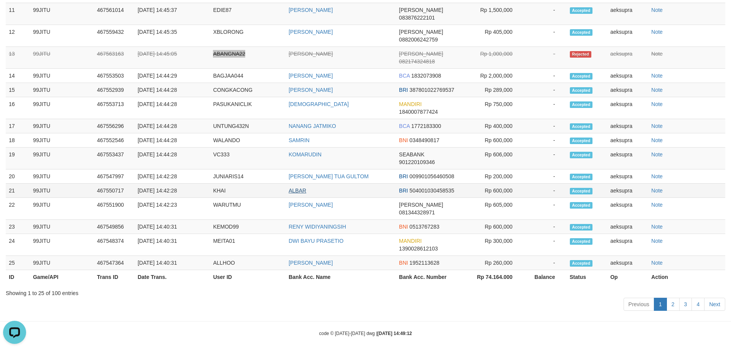
scroll to position [730, 0]
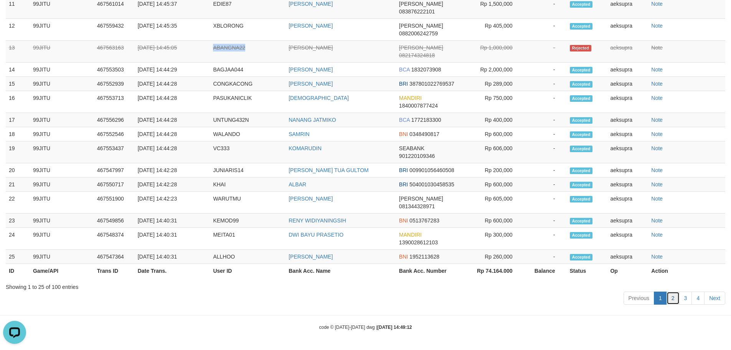
click at [676, 298] on link "2" at bounding box center [672, 297] width 13 height 13
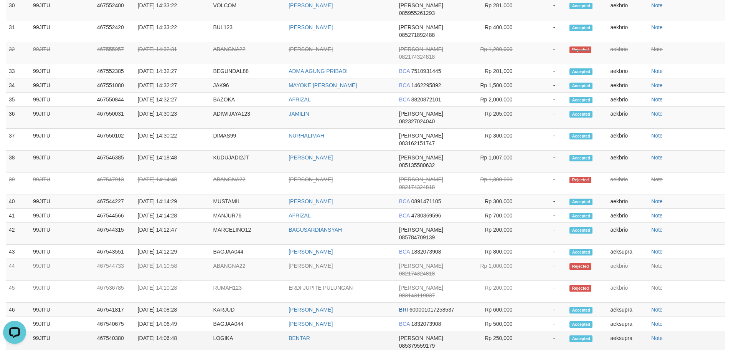
scroll to position [704, 0]
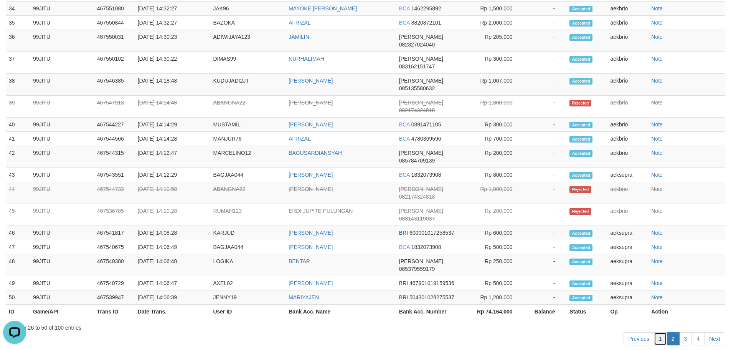
click at [663, 332] on link "1" at bounding box center [660, 338] width 13 height 13
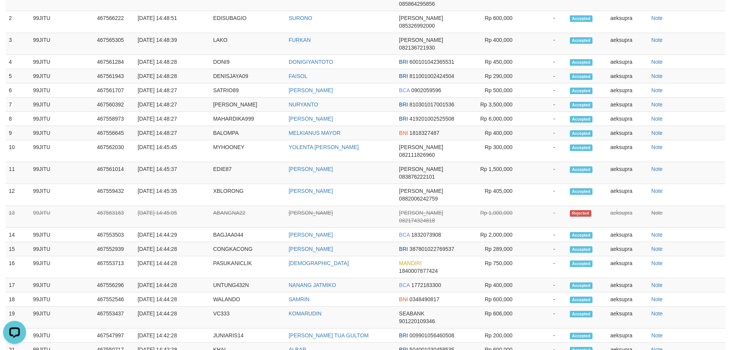
scroll to position [551, 0]
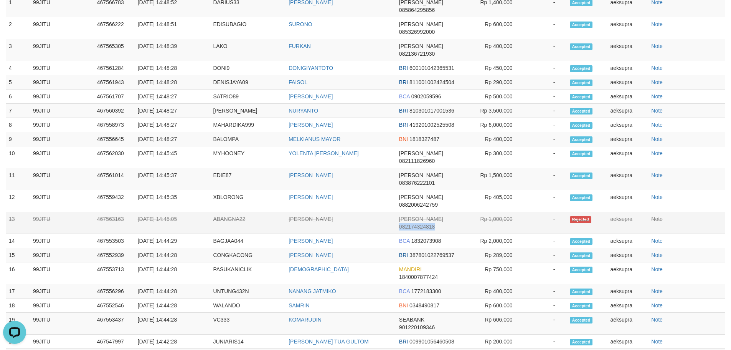
drag, startPoint x: 422, startPoint y: 243, endPoint x: 452, endPoint y: 241, distance: 30.0
click at [452, 234] on td "DANA 082174324818" at bounding box center [428, 223] width 64 height 22
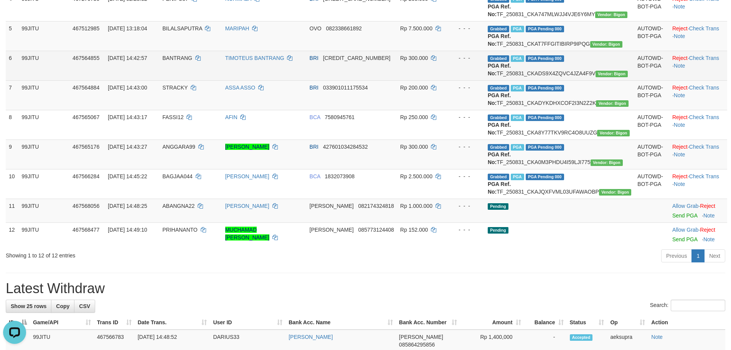
scroll to position [244, 0]
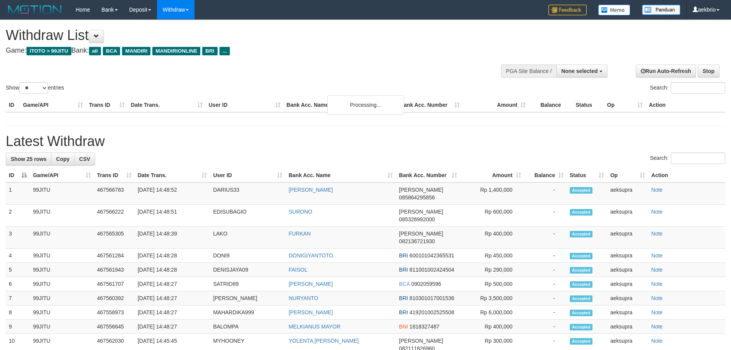
select select
select select "**"
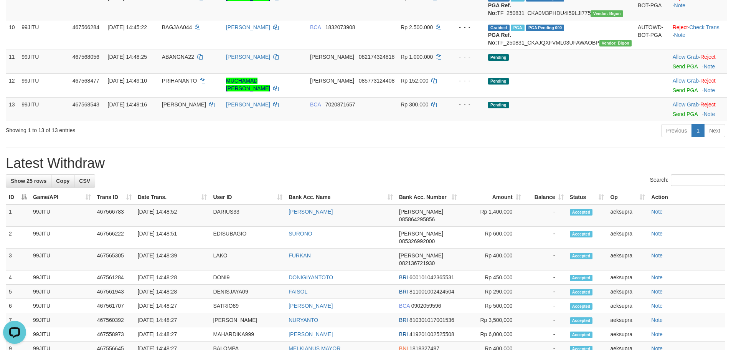
scroll to position [384, 0]
